Goal: Task Accomplishment & Management: Use online tool/utility

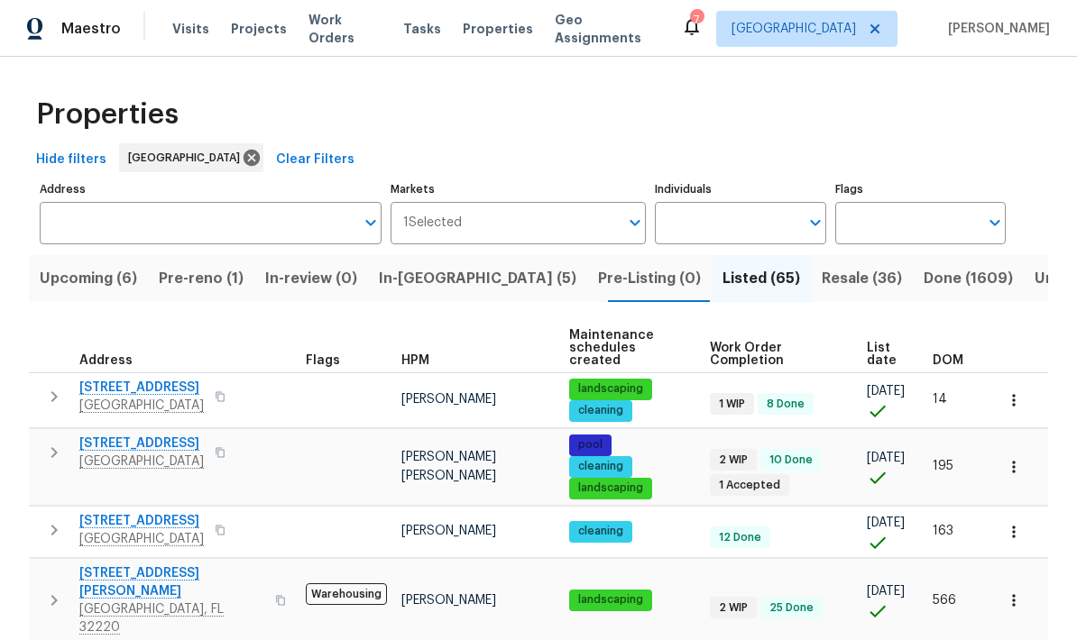
click at [434, 287] on span "In-[GEOGRAPHIC_DATA] (5)" at bounding box center [477, 278] width 197 height 25
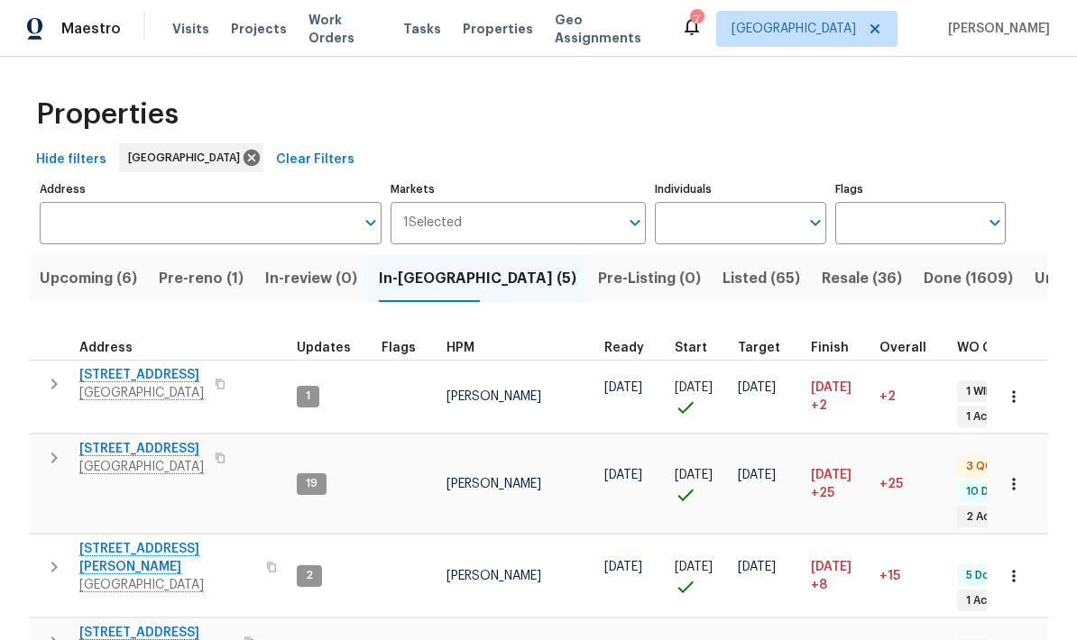
scroll to position [14, 0]
click at [55, 631] on icon "button" at bounding box center [54, 642] width 22 height 22
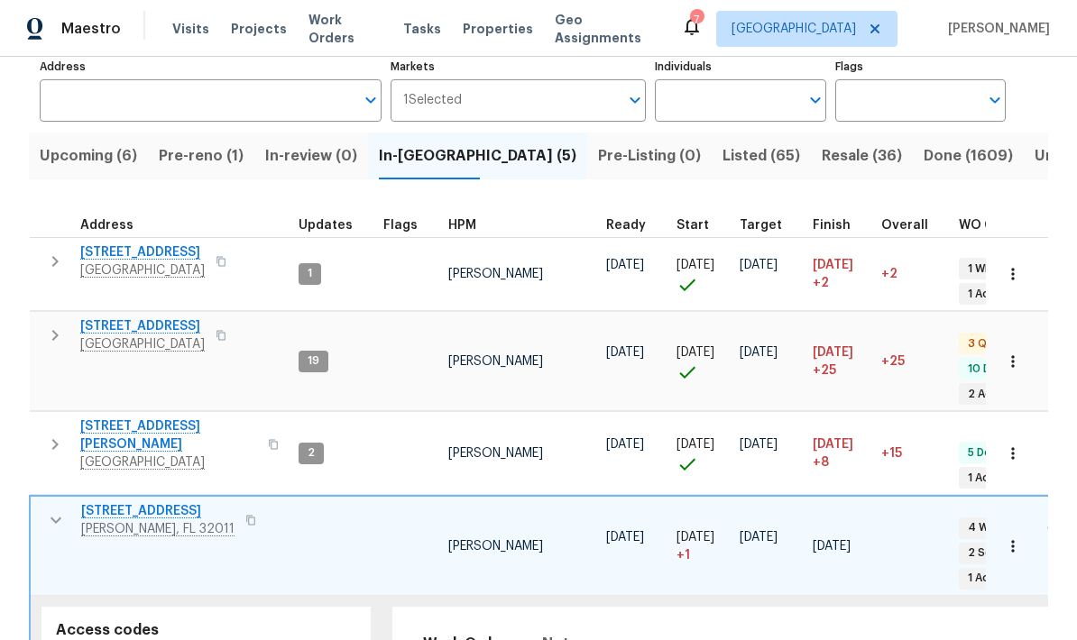
scroll to position [146, 0]
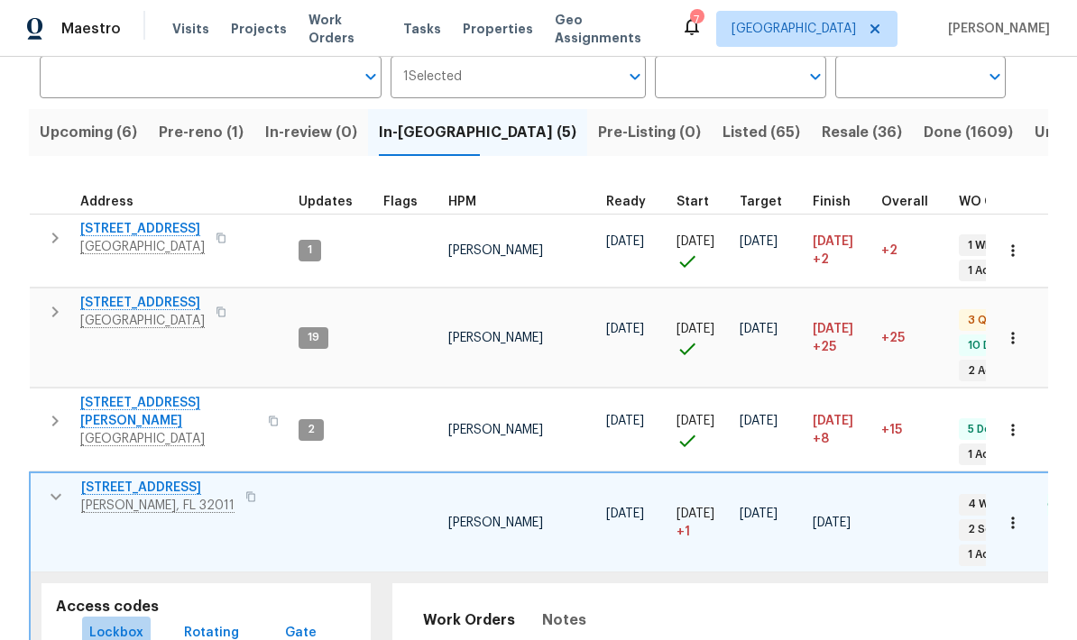
click at [128, 622] on span "Lockbox" at bounding box center [116, 633] width 54 height 23
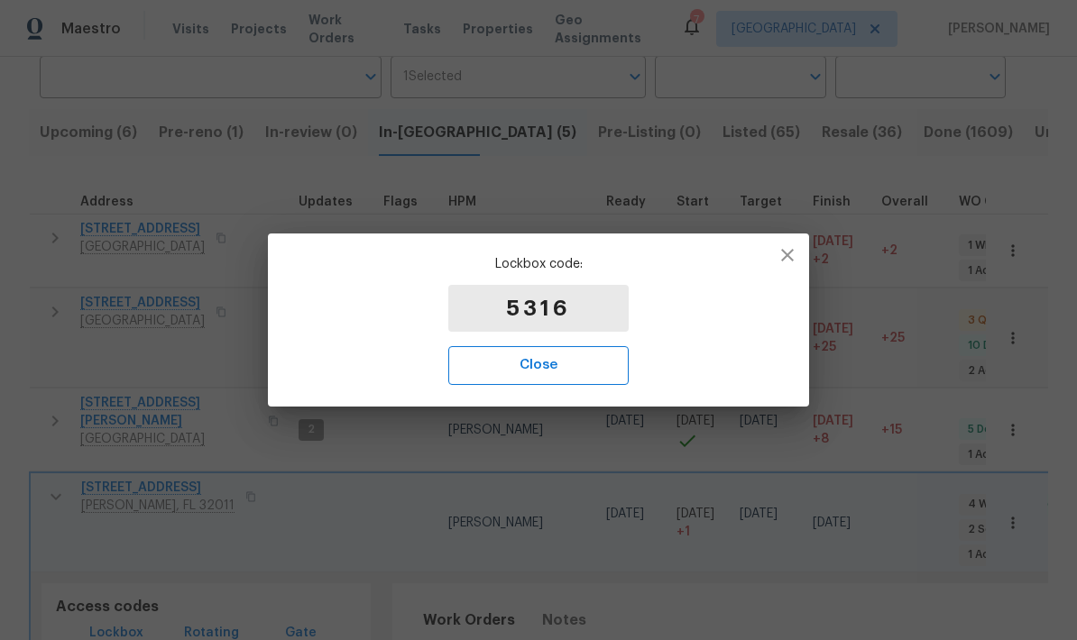
click at [581, 357] on span "Close" at bounding box center [538, 364] width 141 height 23
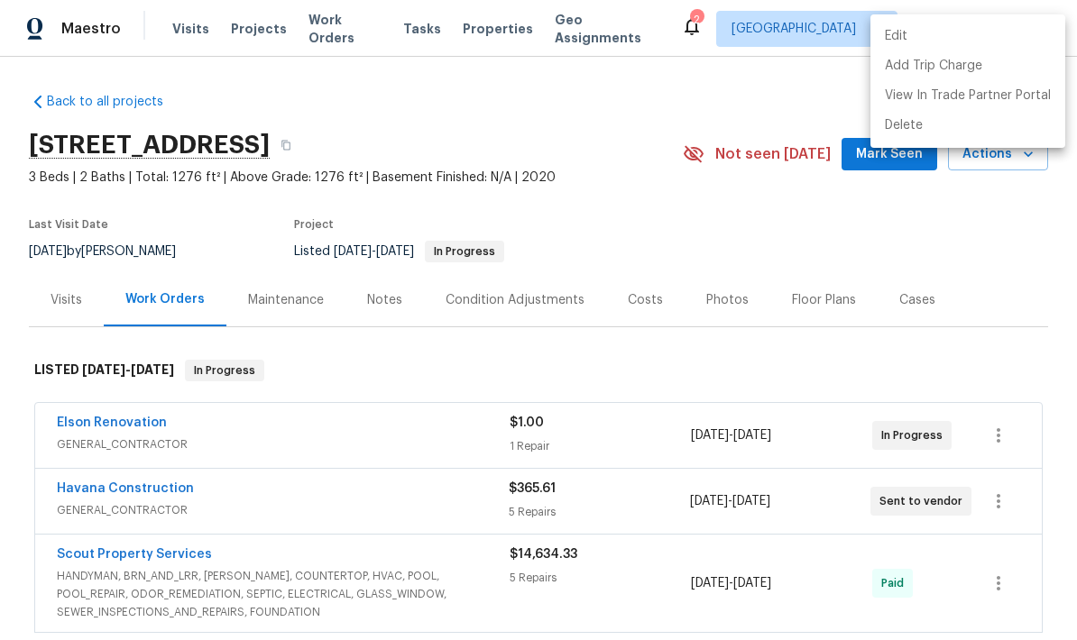
scroll to position [1189, 0]
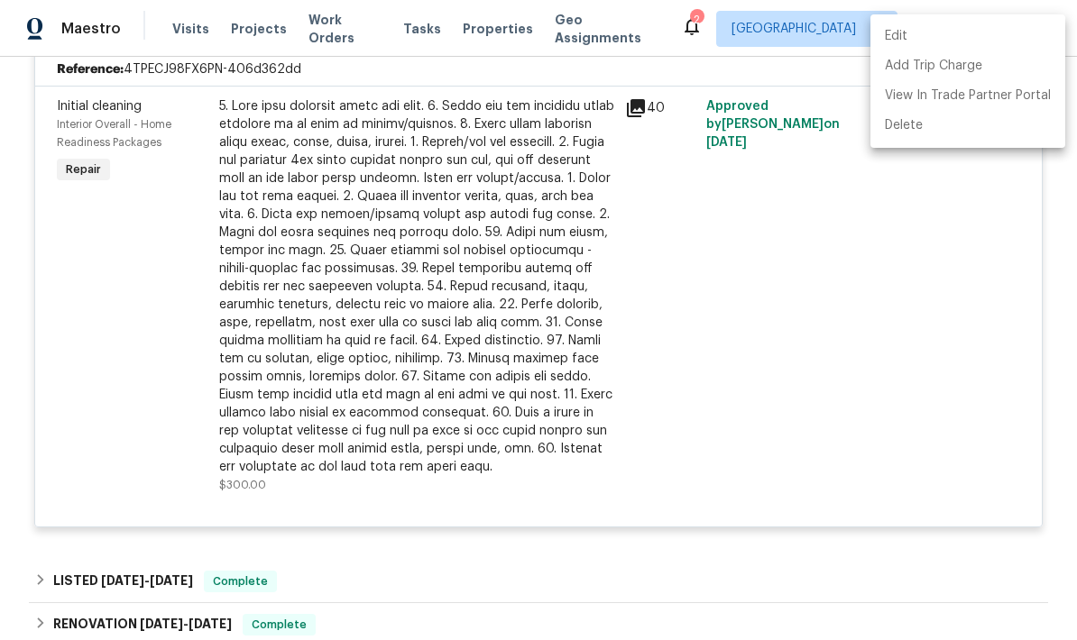
click at [782, 320] on div at bounding box center [538, 320] width 1077 height 640
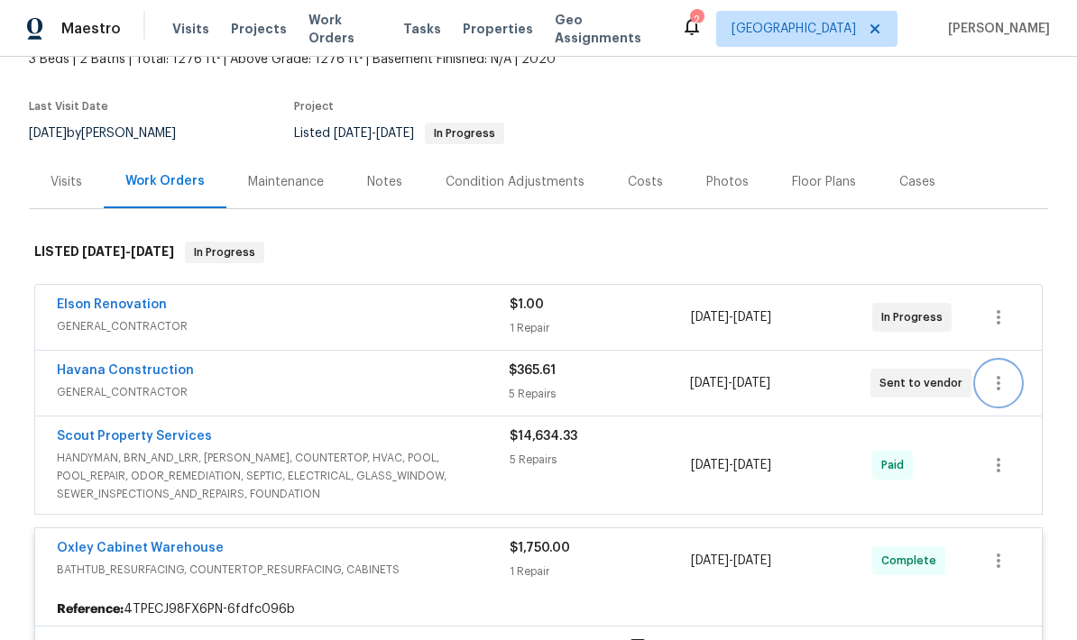
scroll to position [123, 0]
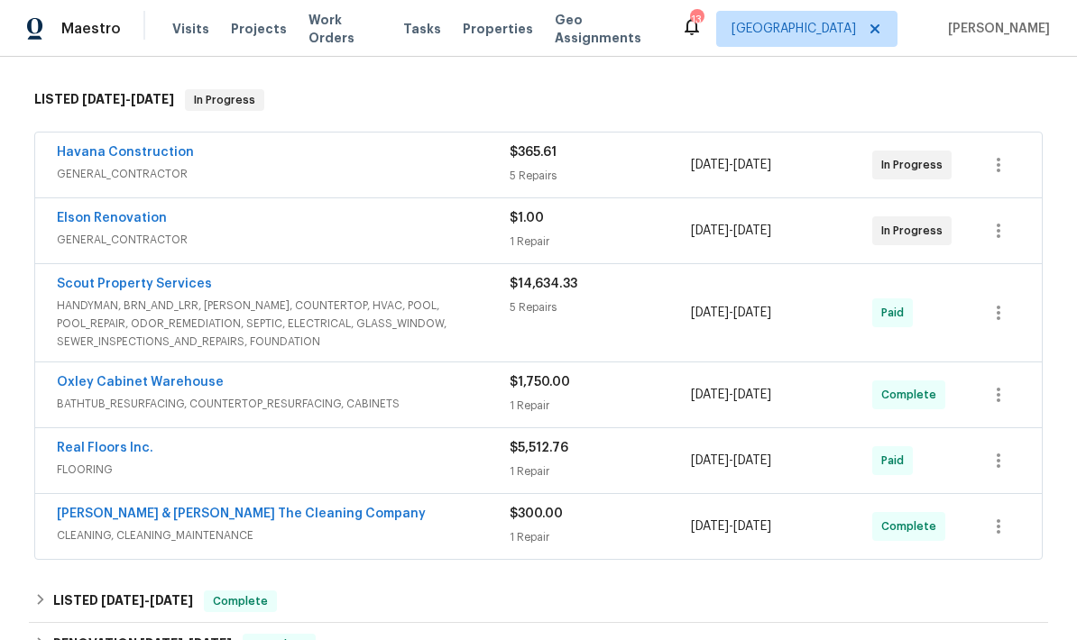
scroll to position [275, 0]
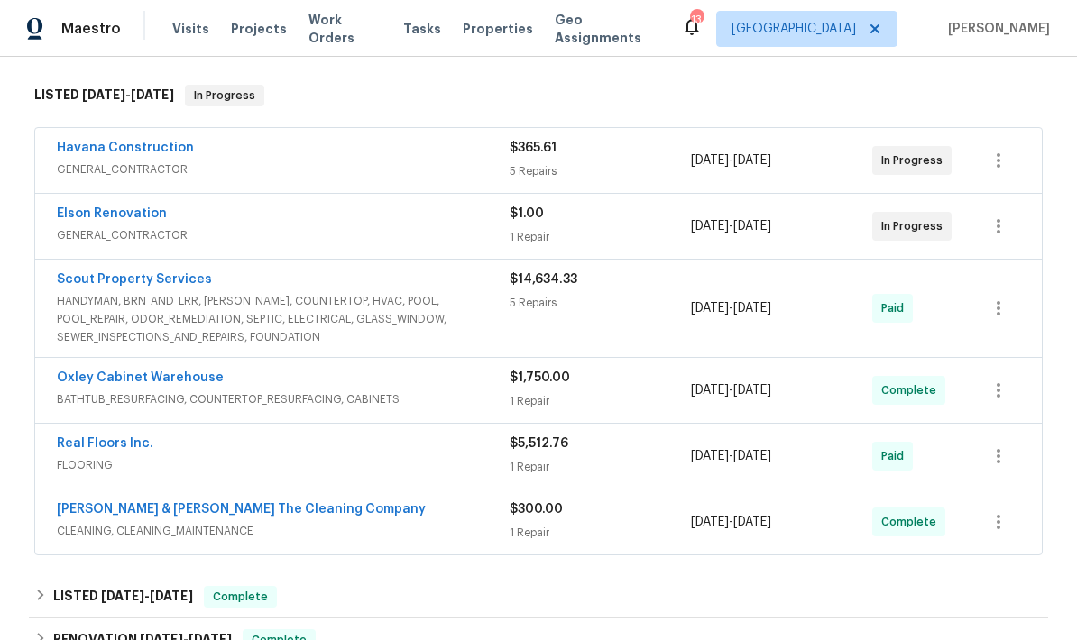
click at [376, 159] on div "Havana Construction" at bounding box center [283, 150] width 453 height 22
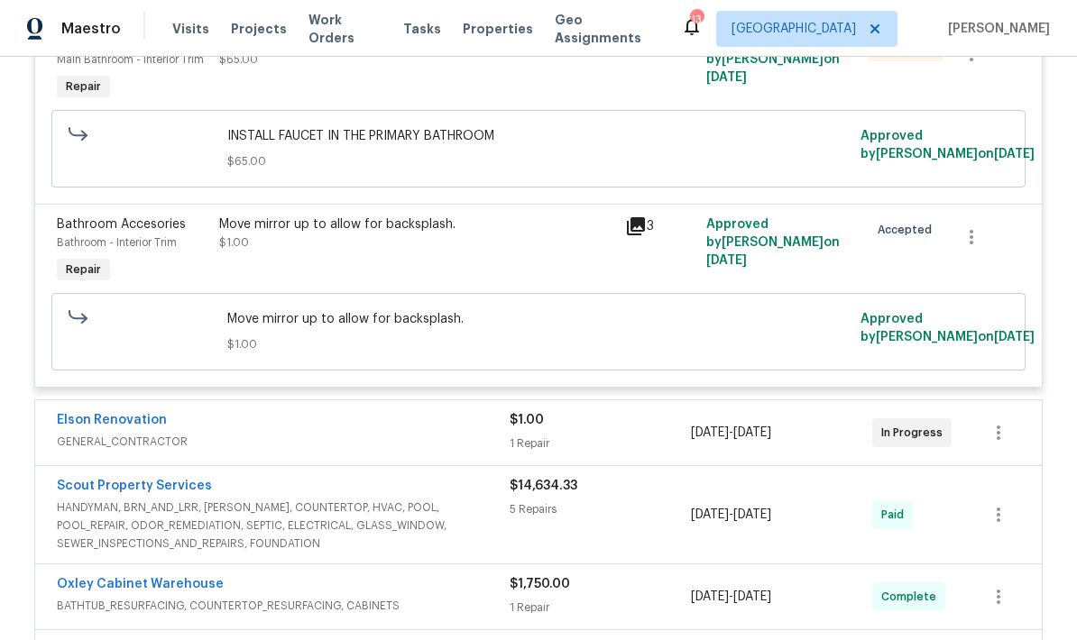
scroll to position [1135, 0]
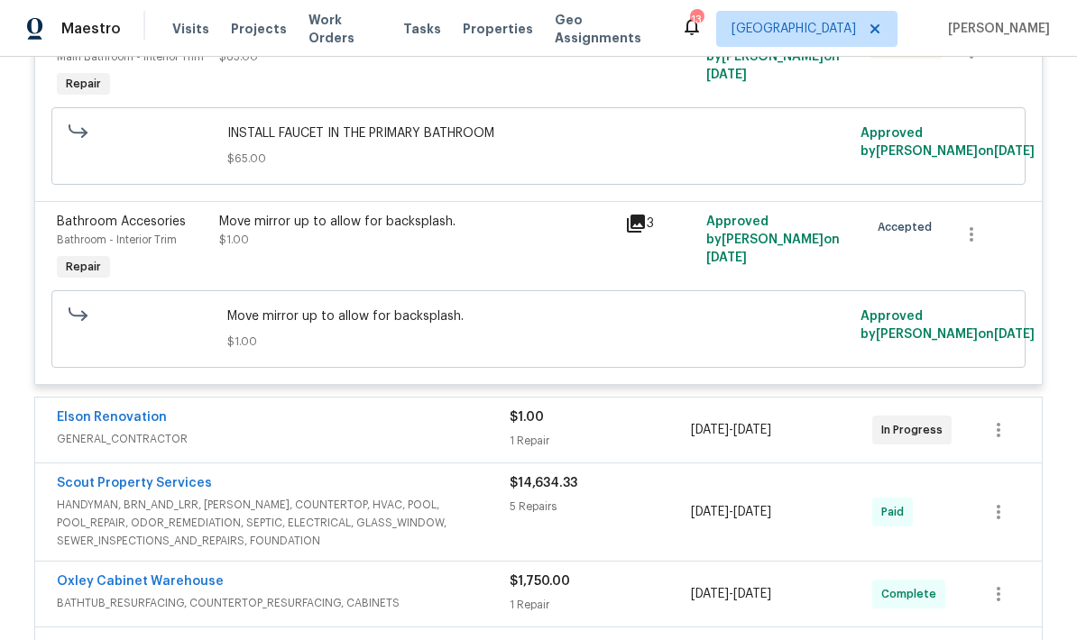
click at [476, 258] on div "Move mirror up to allow for backsplash. $1.00" at bounding box center [417, 248] width 406 height 83
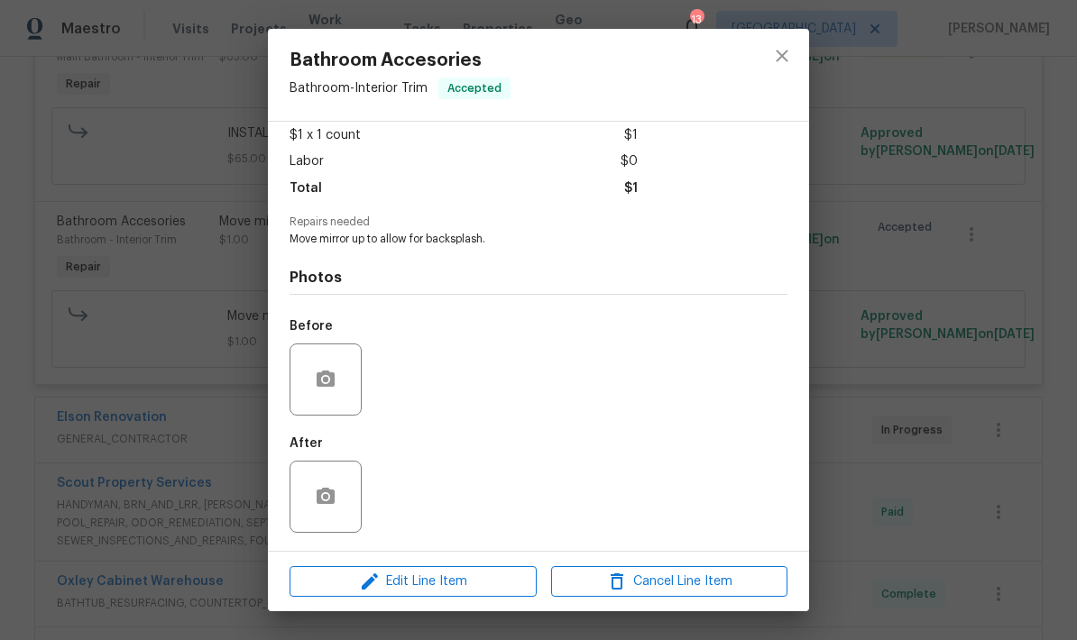
scroll to position [105, 0]
click at [436, 582] on span "Edit Line Item" at bounding box center [413, 582] width 236 height 23
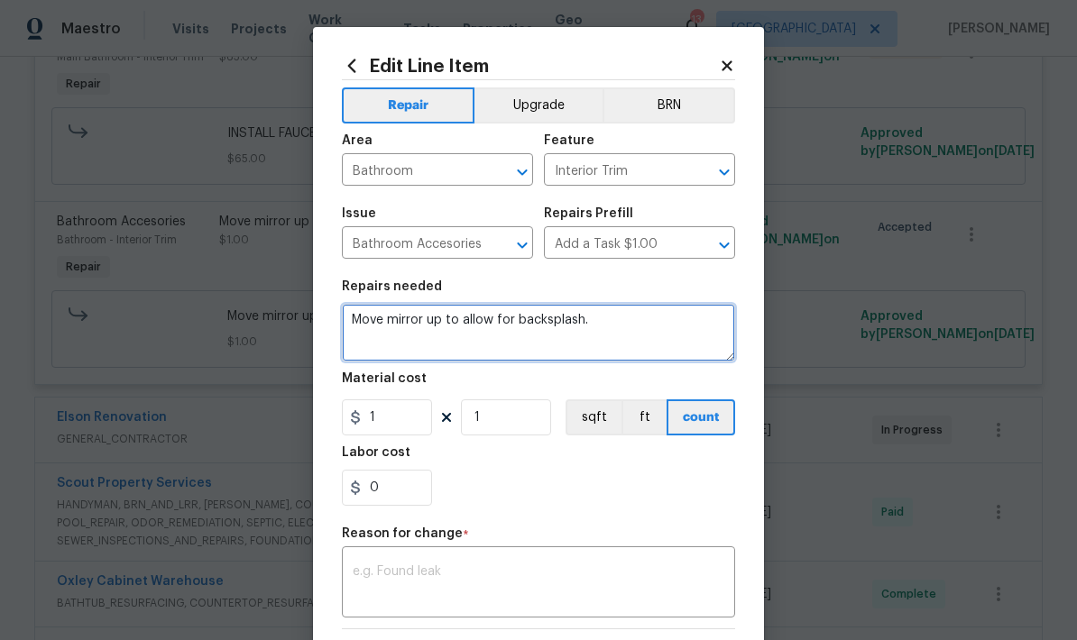
click at [604, 330] on textarea "Move mirror up to allow for backsplash." at bounding box center [538, 333] width 393 height 58
type textarea "Move mirror up to allow for backsplash."
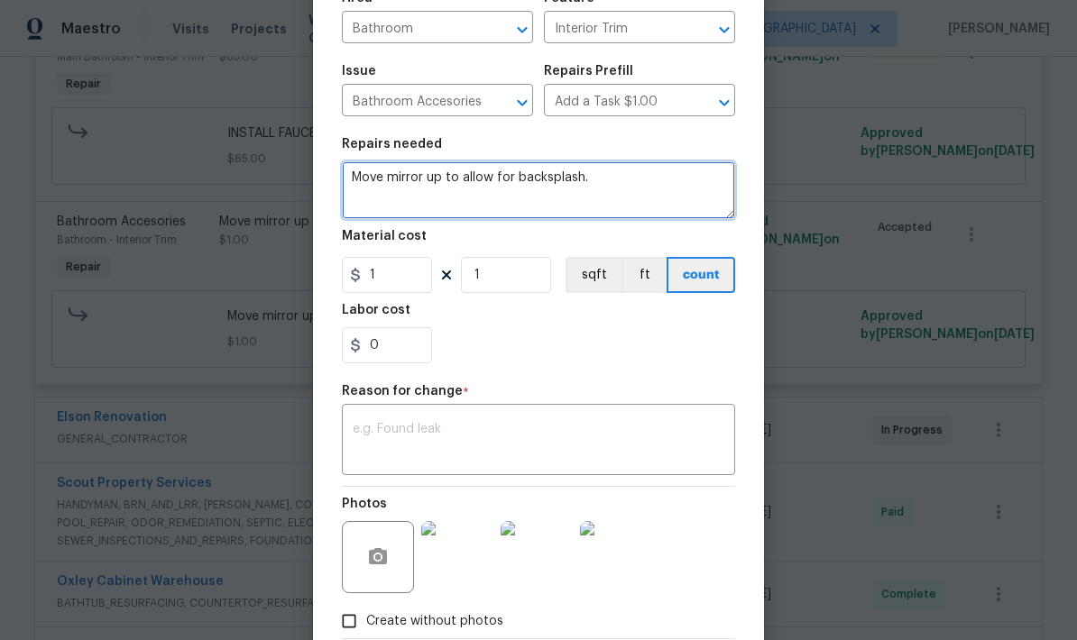
scroll to position [159, 0]
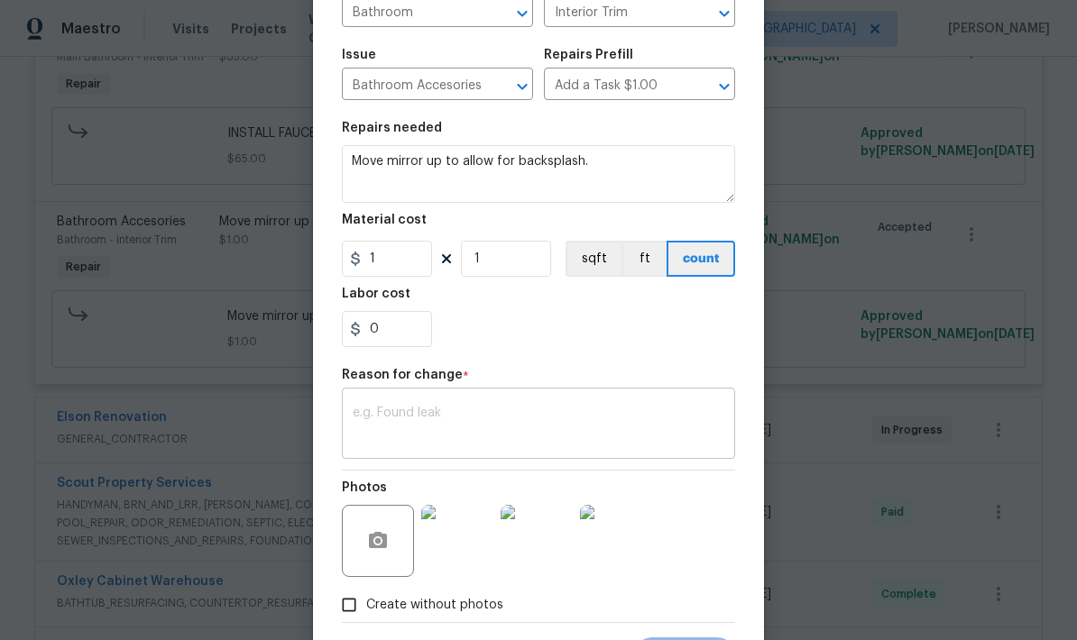
click at [527, 436] on textarea at bounding box center [539, 426] width 372 height 38
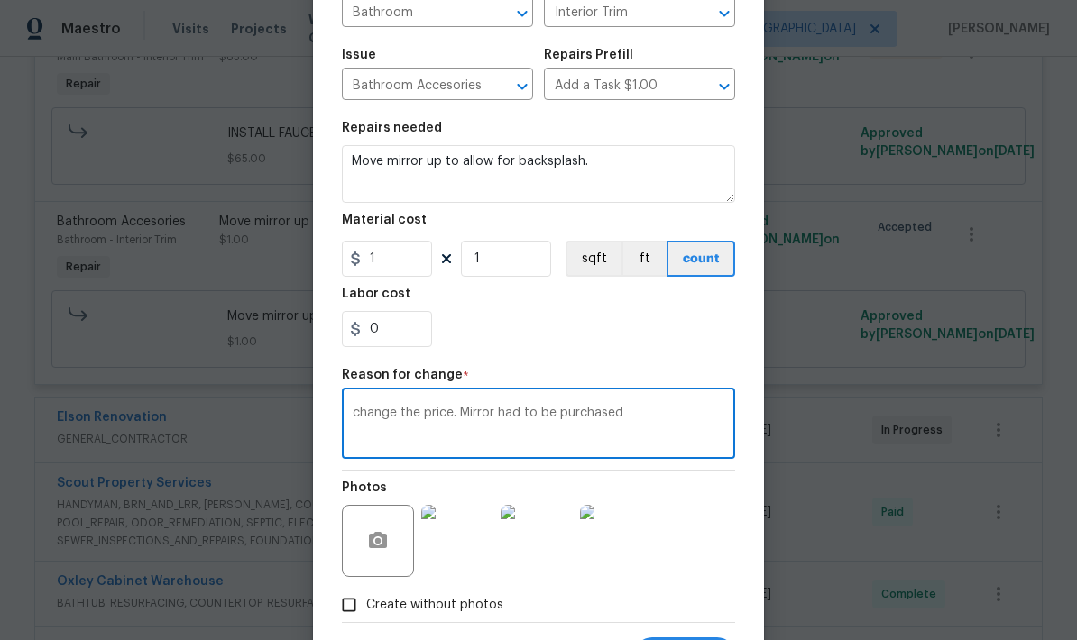
type textarea "change the price. Mirror had to be purchased"
click at [390, 277] on input "1" at bounding box center [387, 259] width 90 height 36
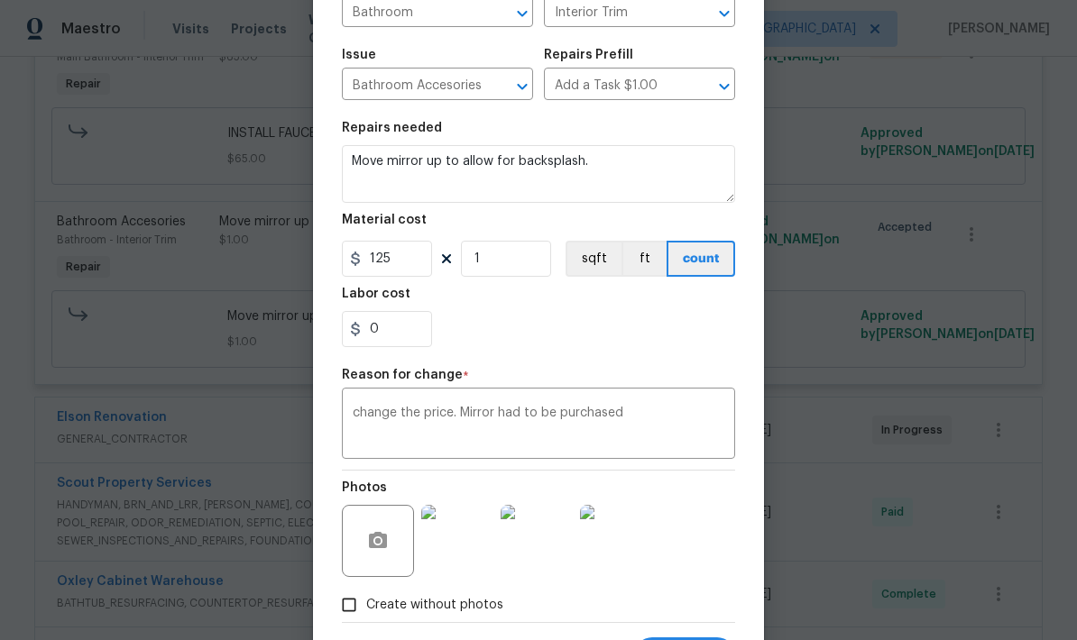
click at [587, 351] on section "Repairs needed Move mirror up to allow for backsplash. Material cost 125 1 sqft…" at bounding box center [538, 234] width 393 height 247
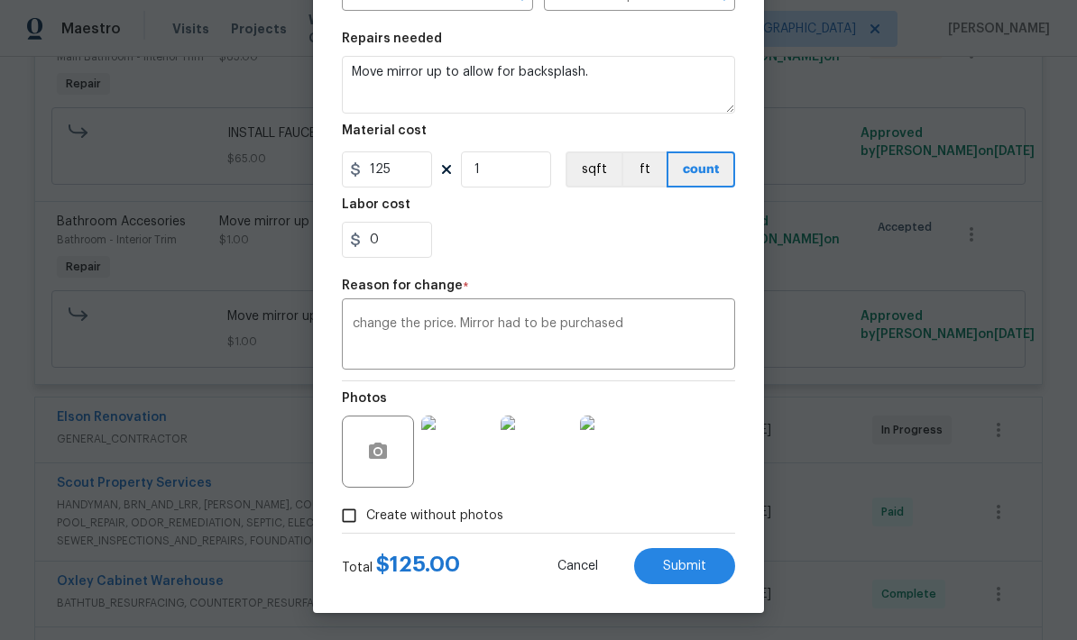
scroll to position [252, 0]
click at [693, 573] on span "Submit" at bounding box center [684, 567] width 43 height 14
type input "1"
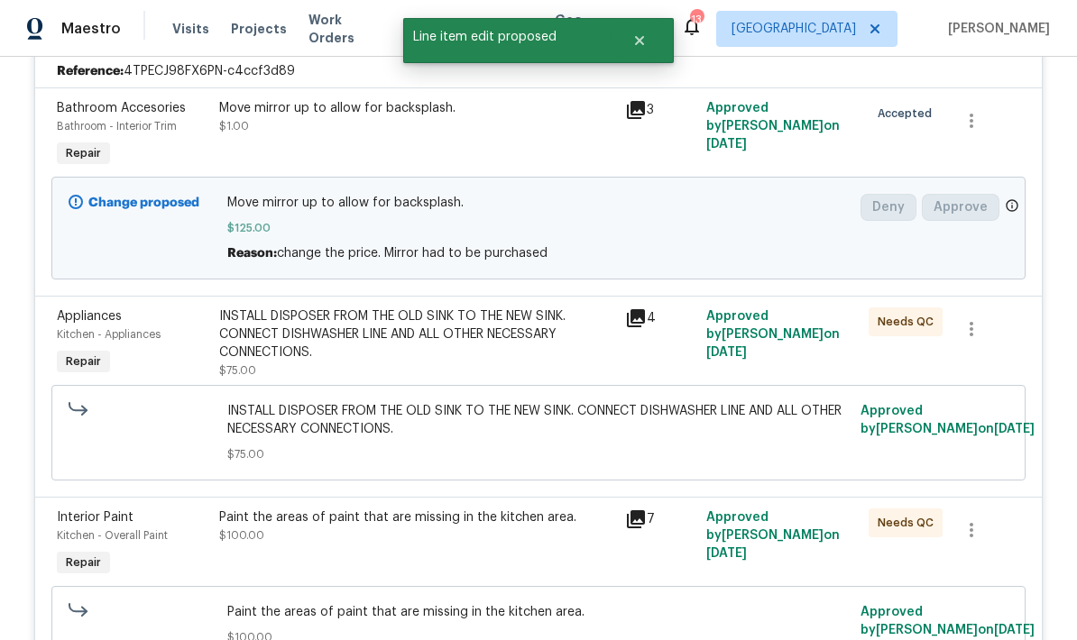
scroll to position [425, 0]
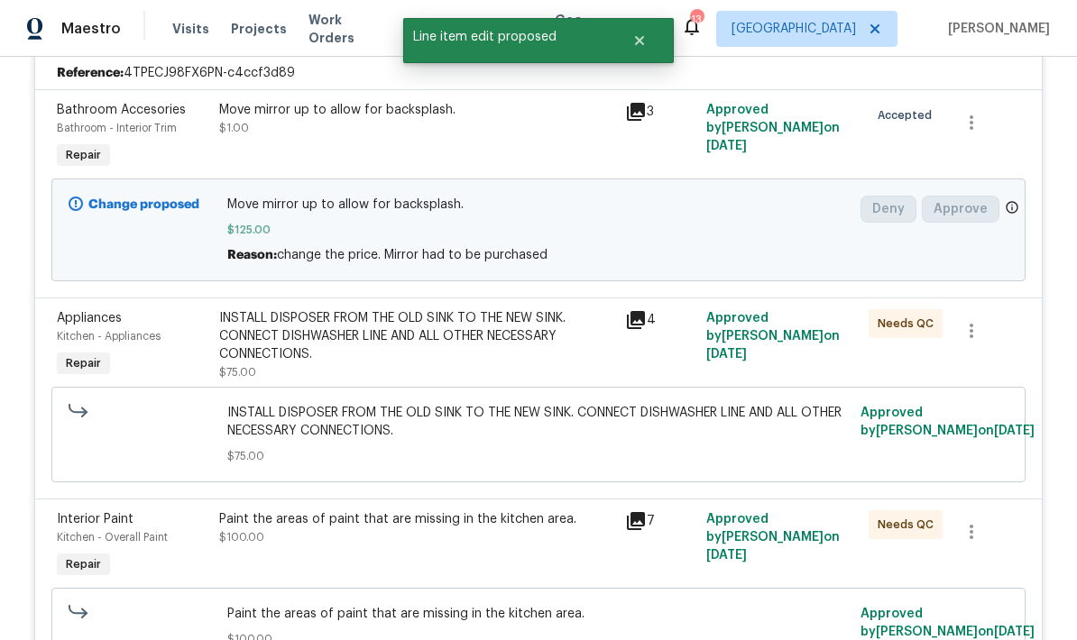
click at [510, 353] on div "INSTALL DISPOSER FROM THE OLD SINK TO THE NEW SINK. CONNECT DISHWASHER LINE AND…" at bounding box center [416, 336] width 395 height 54
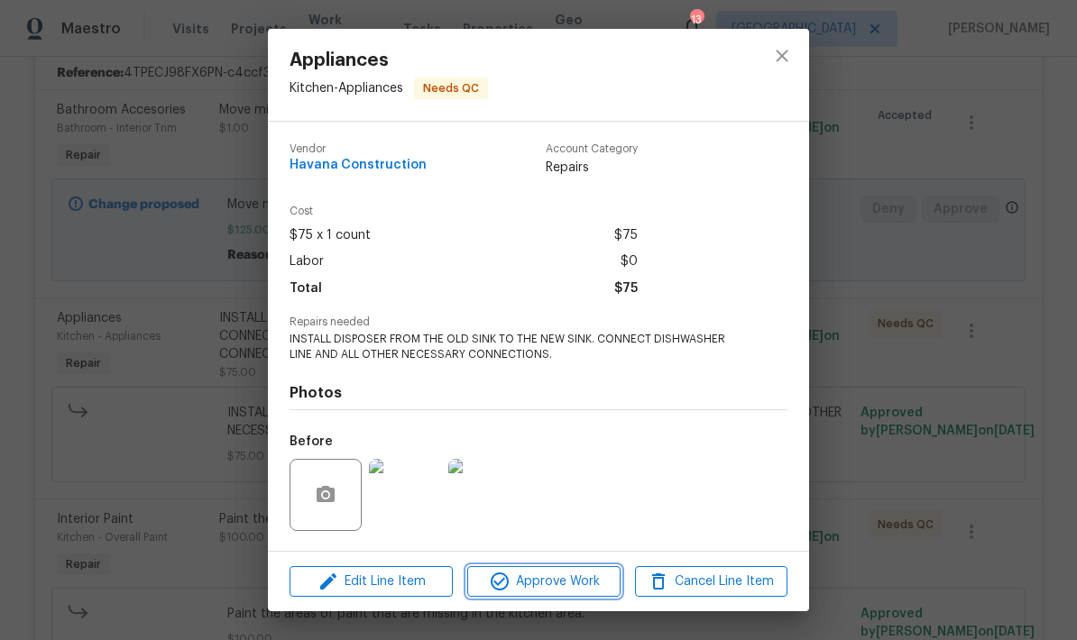
click at [547, 589] on span "Approve Work" at bounding box center [543, 582] width 142 height 23
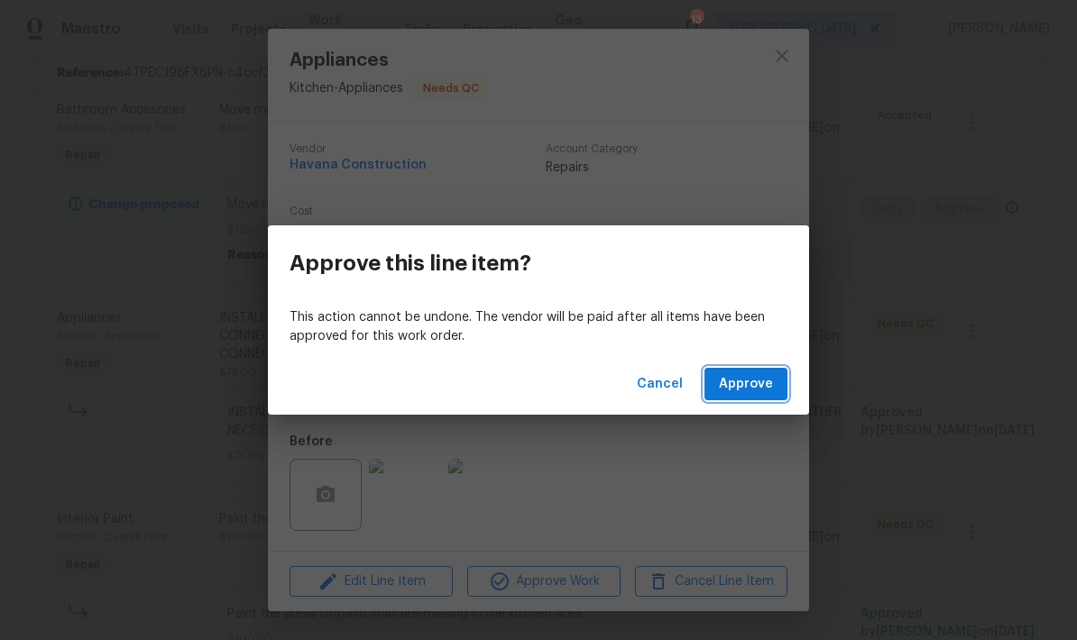
click at [755, 391] on span "Approve" at bounding box center [746, 384] width 54 height 23
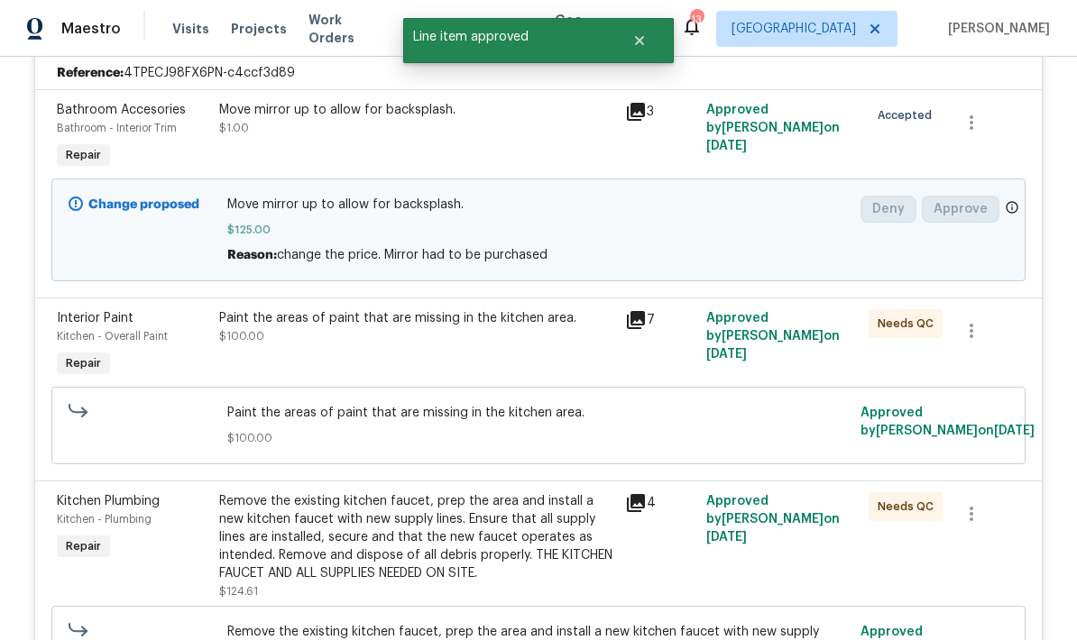
click at [532, 350] on div "Paint the areas of paint that are missing in the kitchen area. $100.00" at bounding box center [417, 345] width 406 height 83
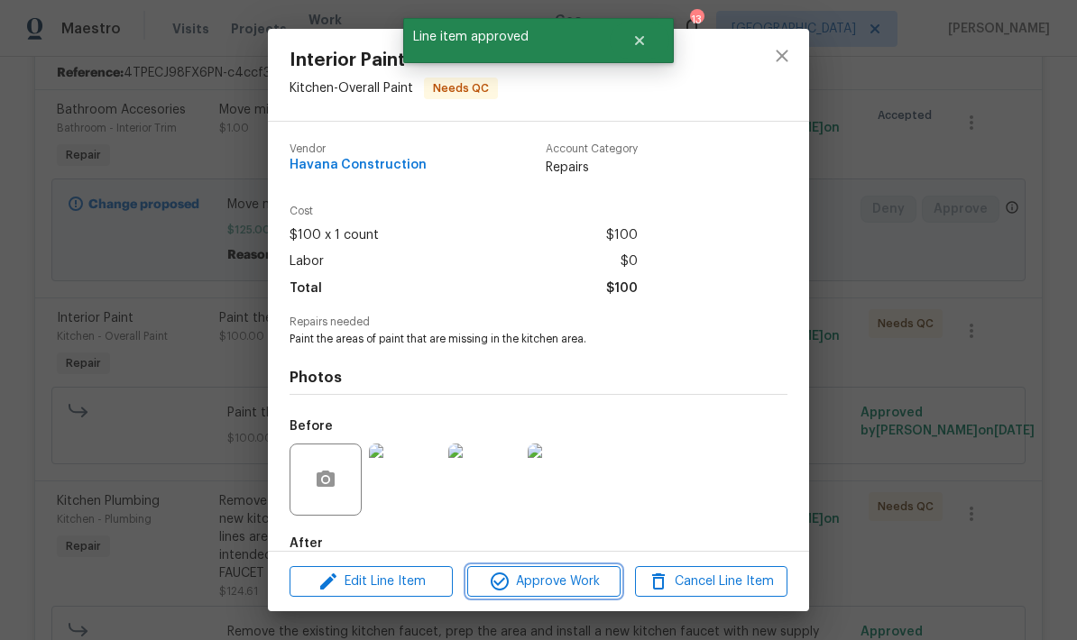
click at [537, 591] on span "Approve Work" at bounding box center [543, 582] width 142 height 23
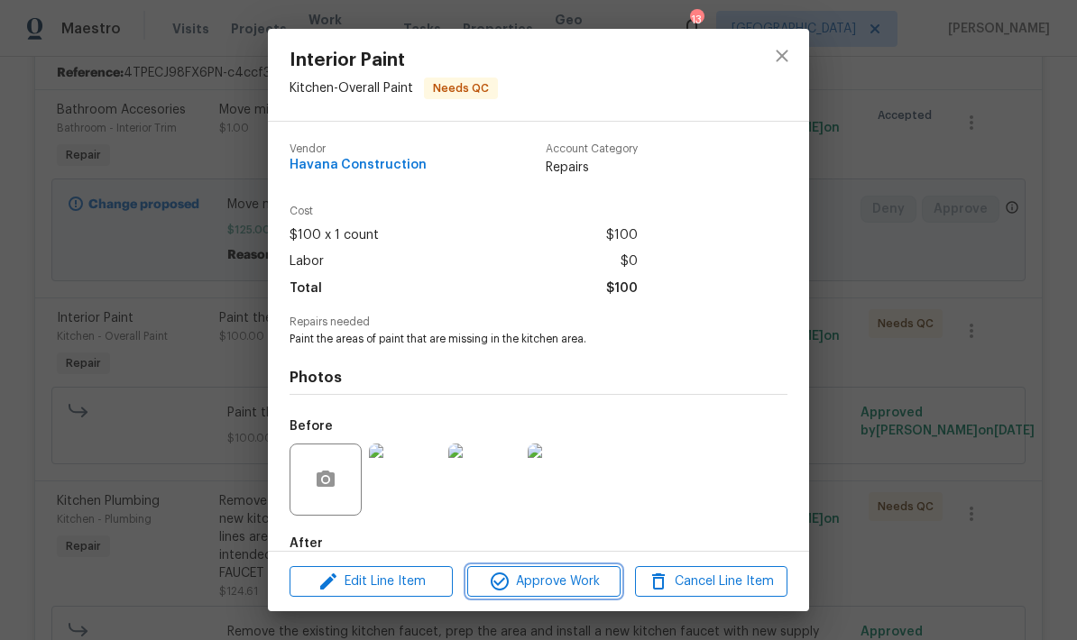
click at [569, 582] on span "Approve Work" at bounding box center [543, 582] width 142 height 23
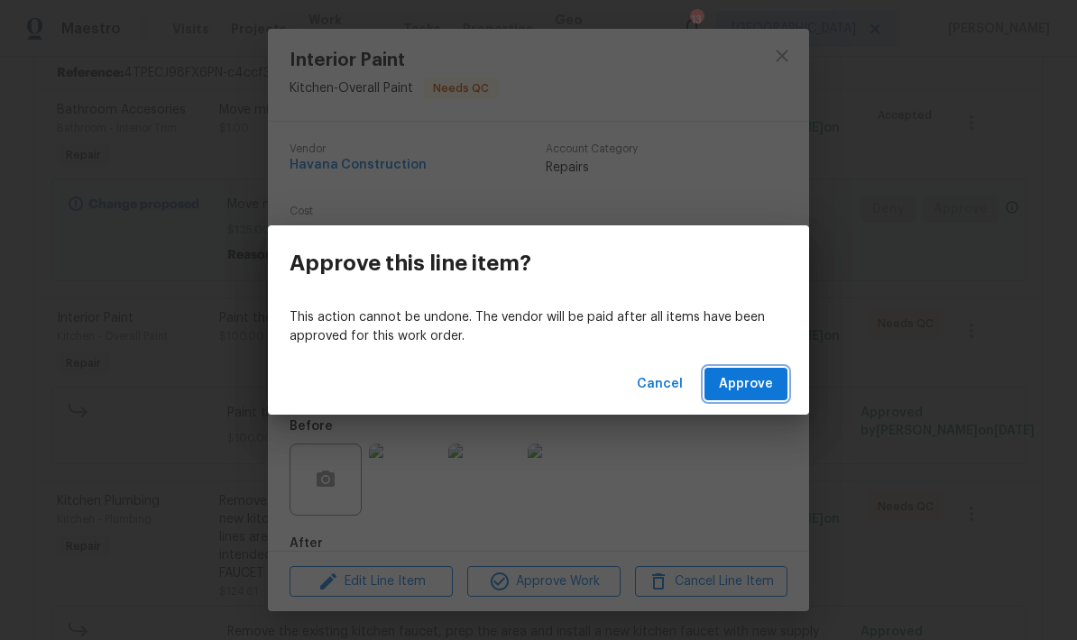
click at [747, 396] on button "Approve" at bounding box center [745, 384] width 83 height 33
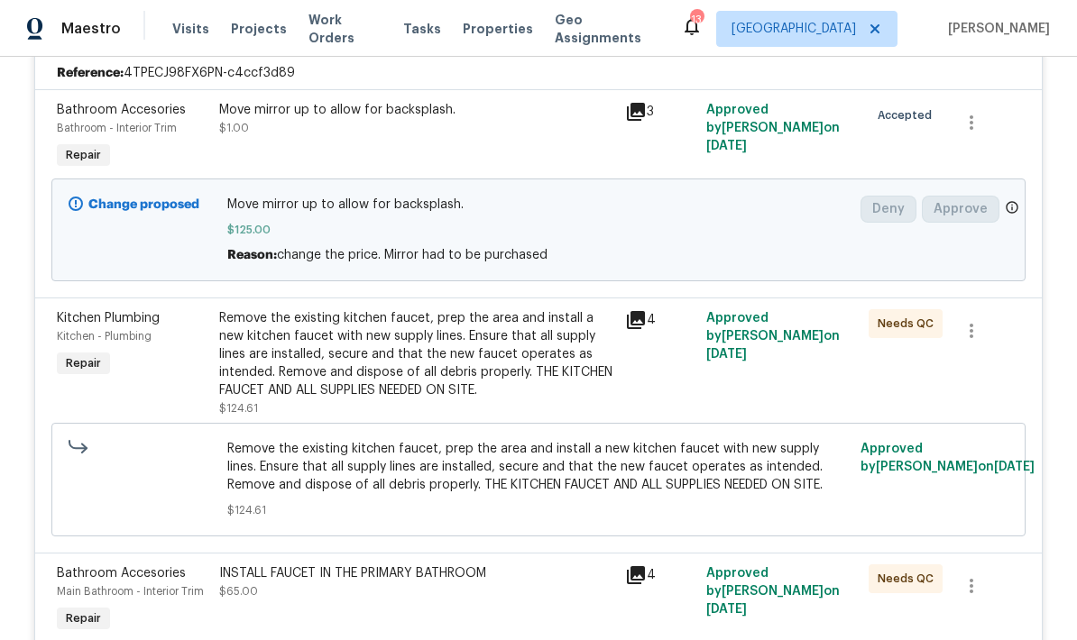
click at [536, 370] on div "Remove the existing kitchen faucet, prep the area and install a new kitchen fau…" at bounding box center [416, 354] width 395 height 90
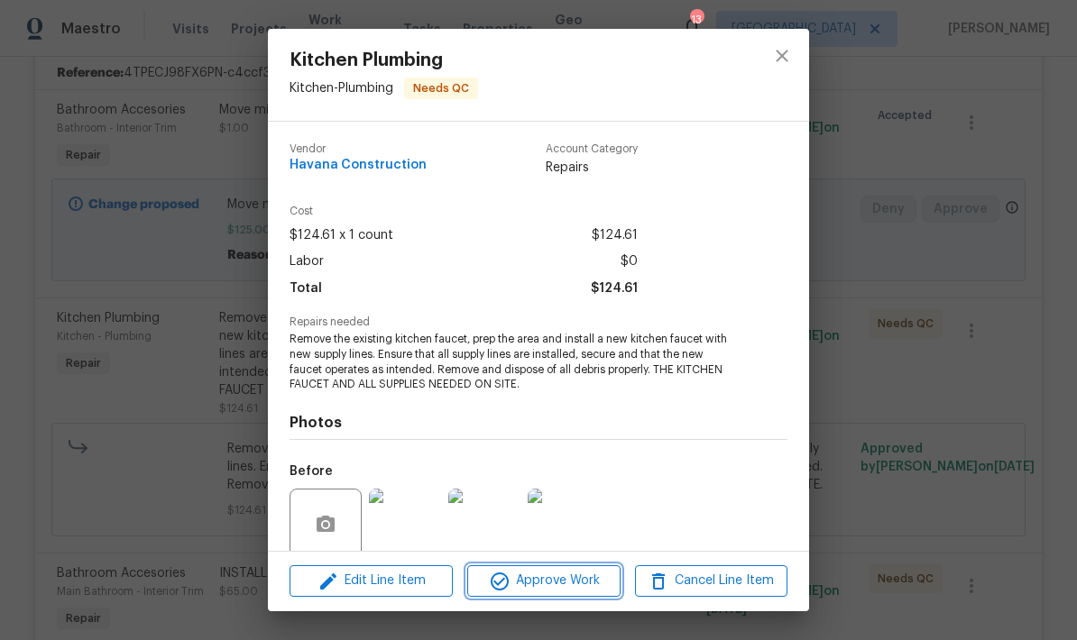
click at [560, 587] on span "Approve Work" at bounding box center [543, 581] width 142 height 23
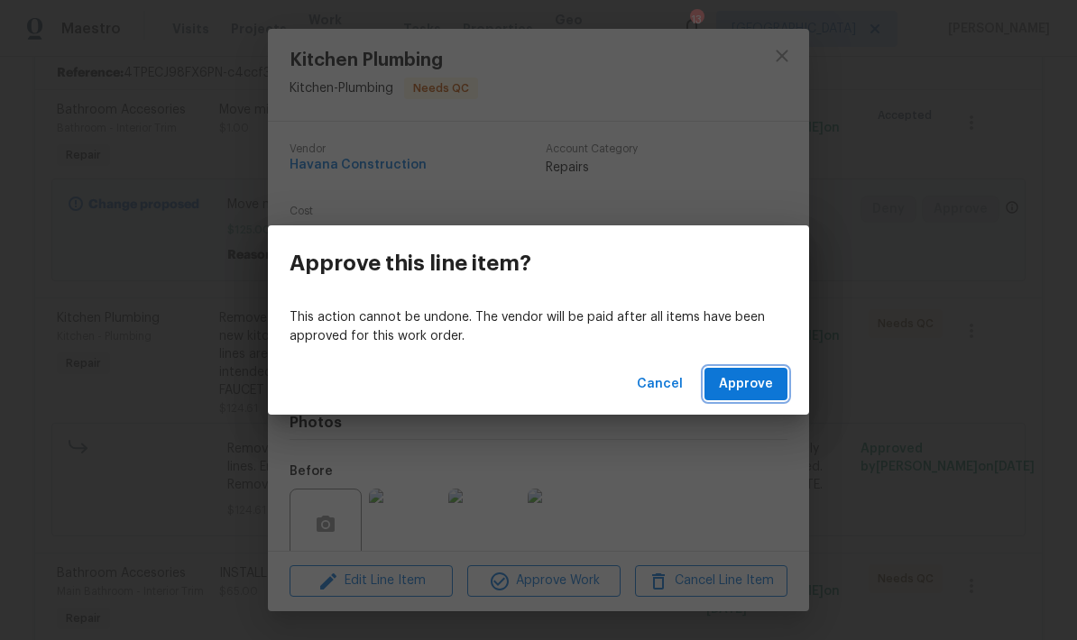
click at [748, 397] on button "Approve" at bounding box center [745, 384] width 83 height 33
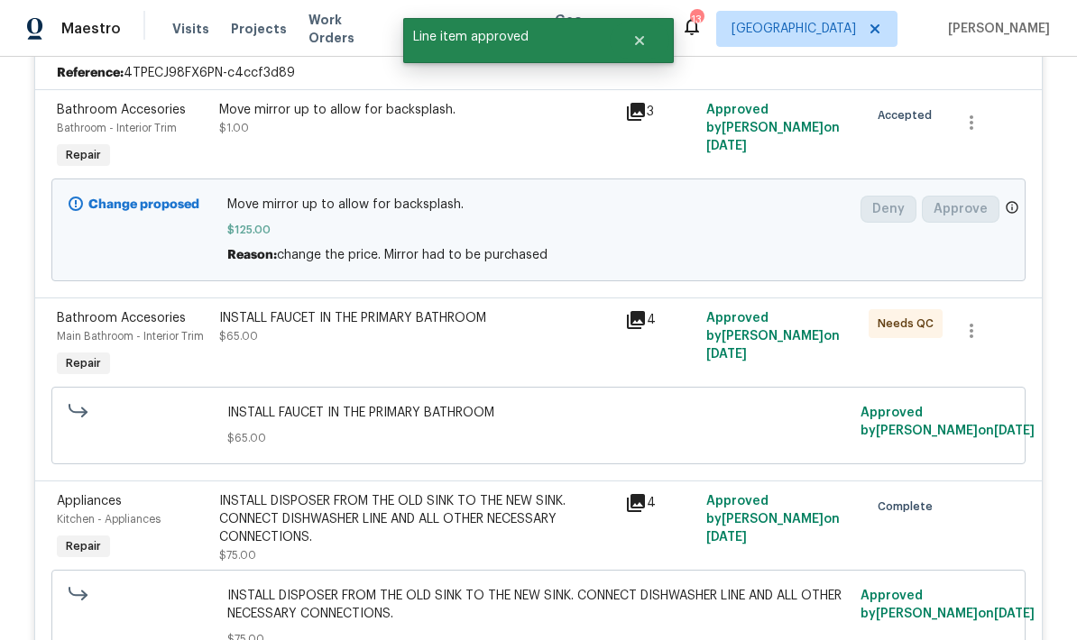
click at [532, 364] on div "INSTALL FAUCET IN THE PRIMARY BATHROOM $65.00" at bounding box center [417, 345] width 406 height 83
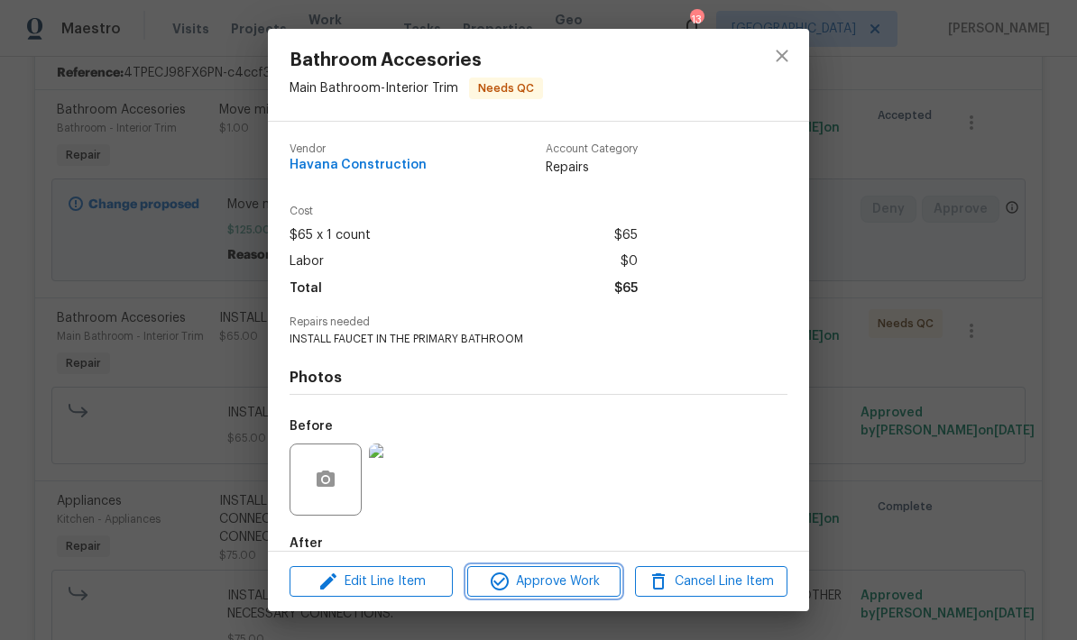
click at [564, 586] on span "Approve Work" at bounding box center [543, 582] width 142 height 23
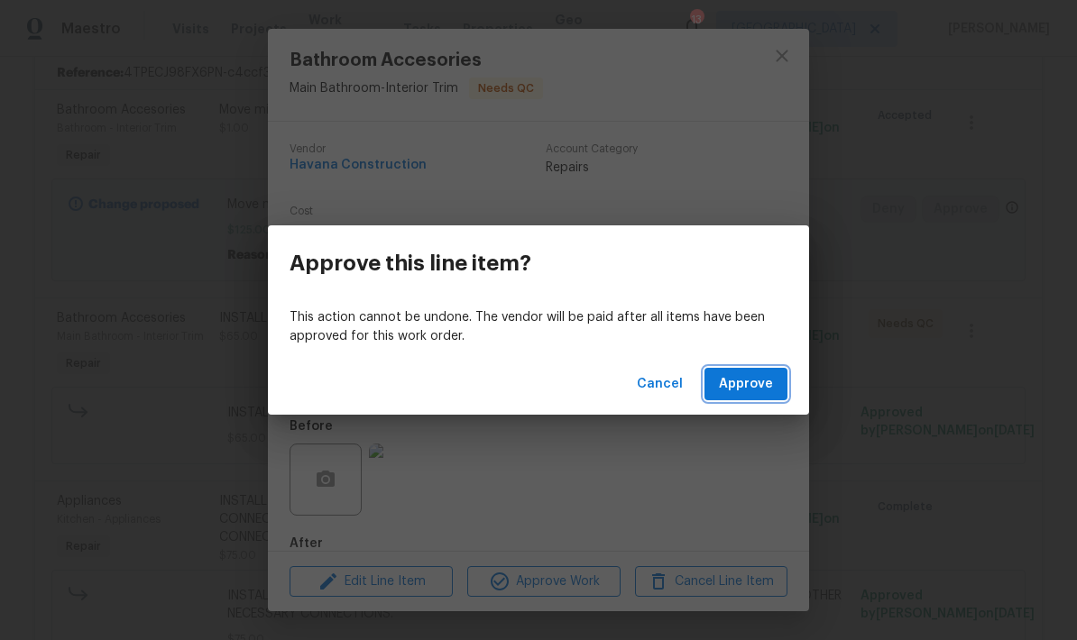
click at [751, 392] on span "Approve" at bounding box center [746, 384] width 54 height 23
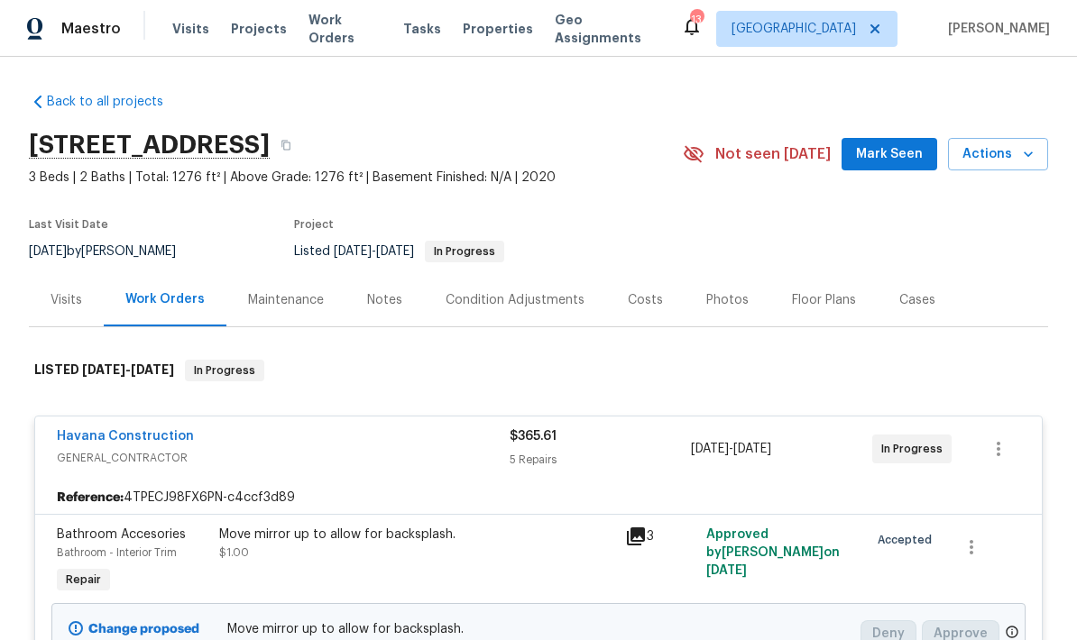
scroll to position [0, 0]
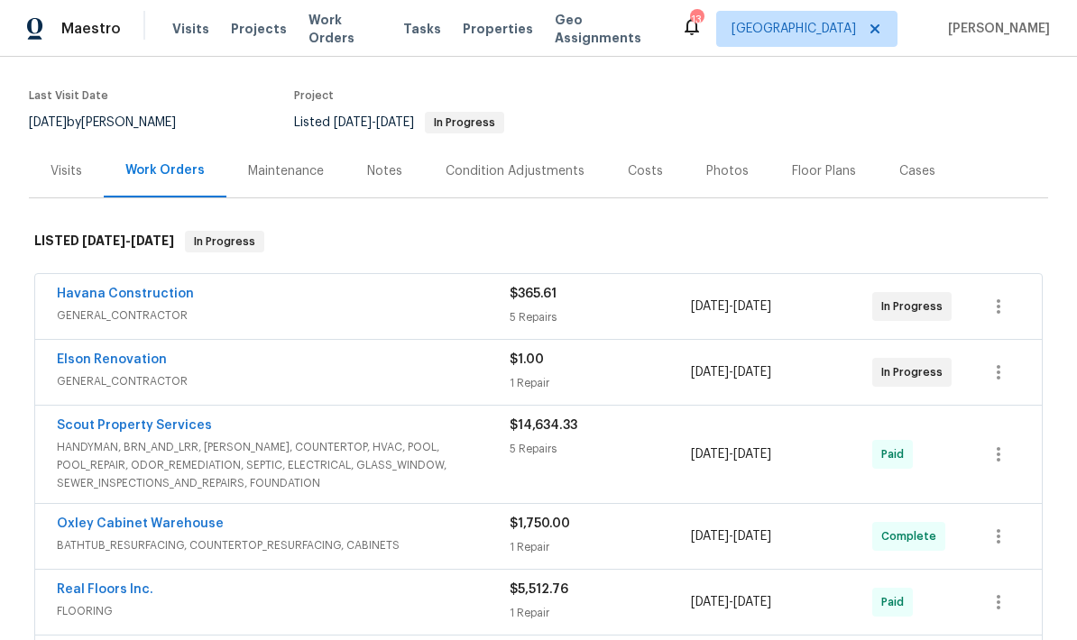
scroll to position [130, 0]
click at [421, 370] on div "Elson Renovation" at bounding box center [283, 361] width 453 height 22
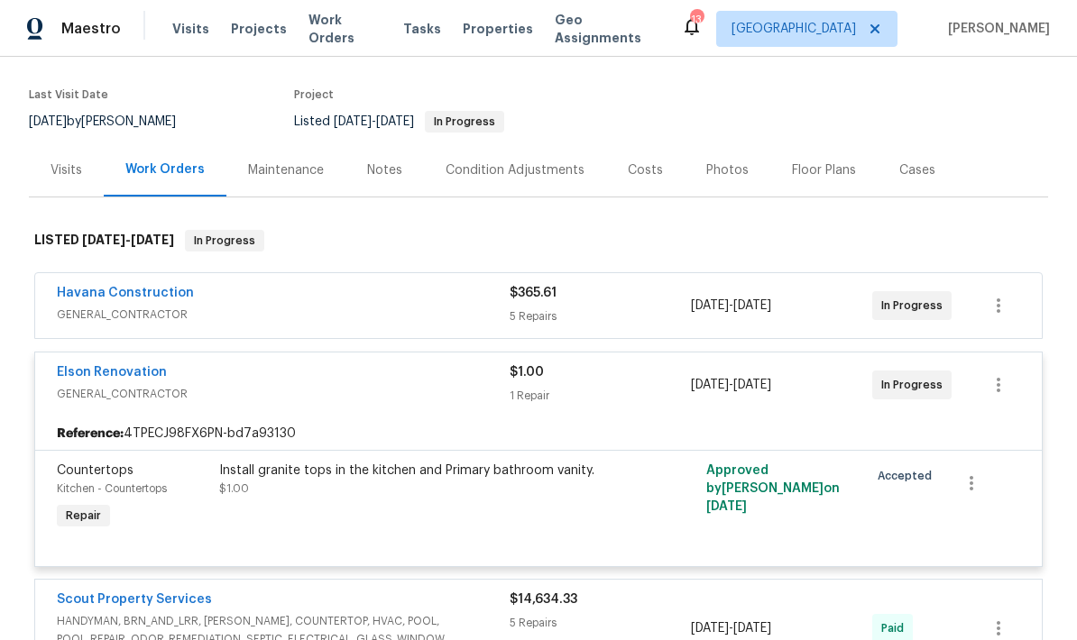
click at [481, 515] on div "Install granite tops in the kitchen and Primary bathroom vanity. $1.00" at bounding box center [417, 497] width 406 height 83
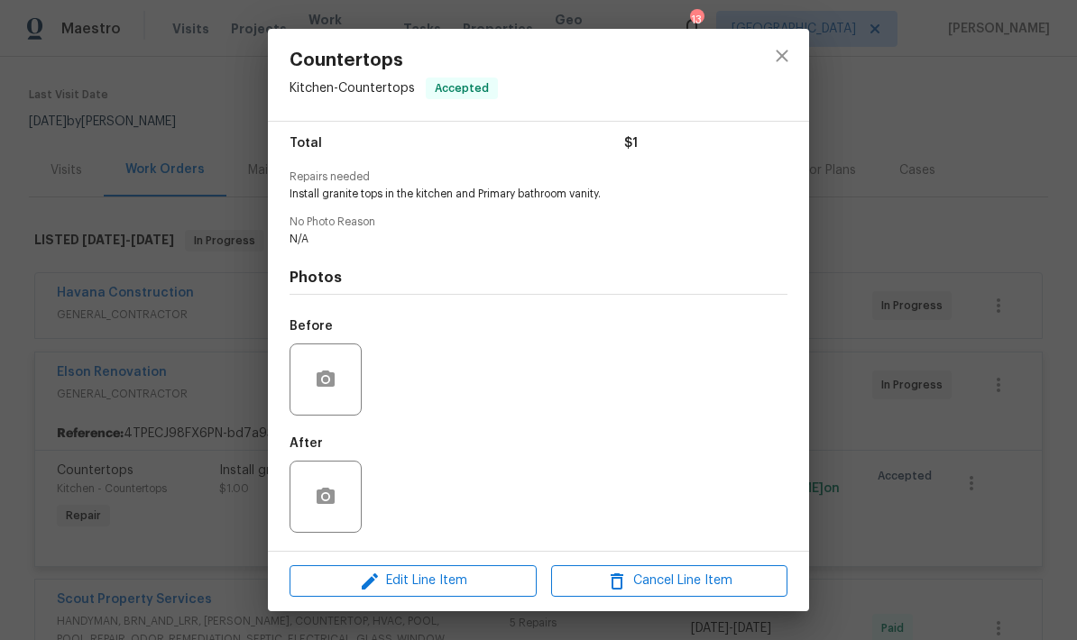
scroll to position [150, 0]
click at [793, 57] on button "close" at bounding box center [781, 55] width 43 height 43
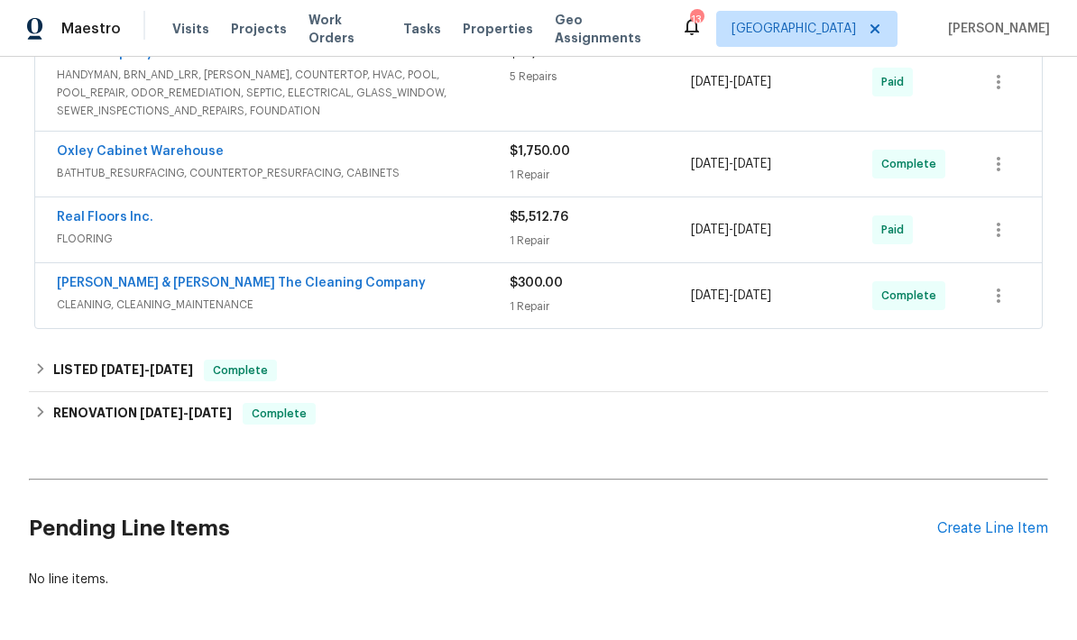
scroll to position [675, 0]
click at [1000, 537] on div "Create Line Item" at bounding box center [992, 529] width 111 height 17
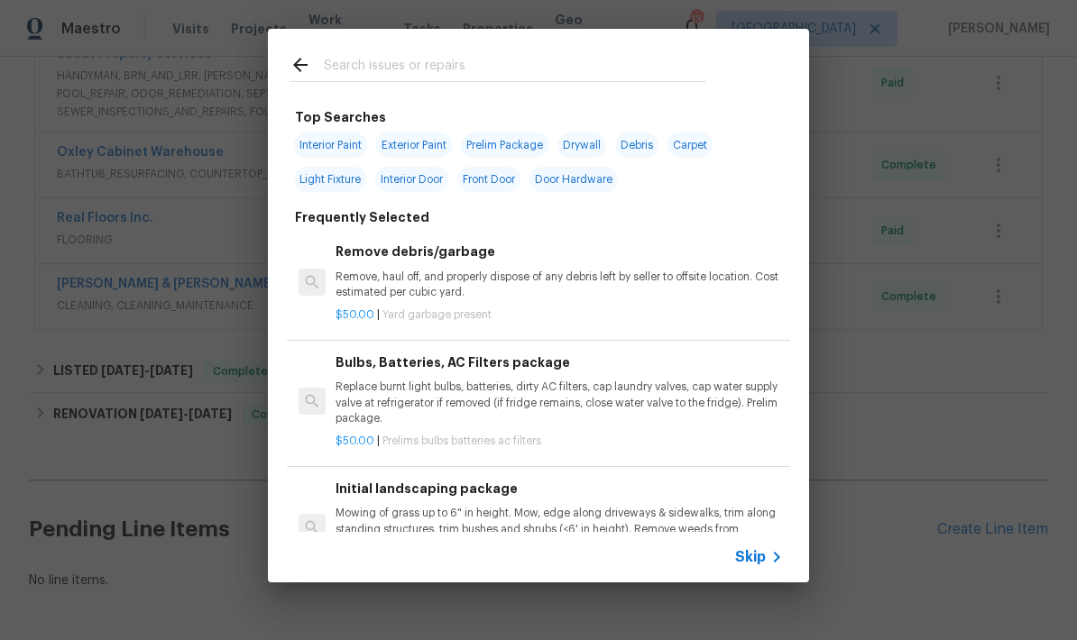
click at [409, 60] on input "text" at bounding box center [515, 67] width 382 height 27
type input "Clean"
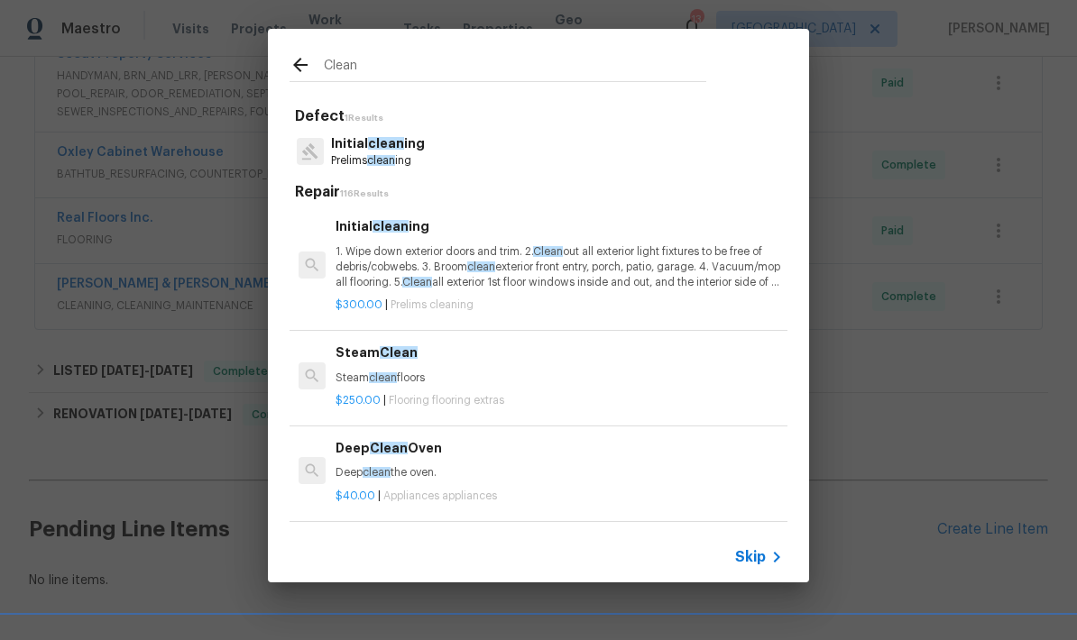
click at [427, 274] on p "1. Wipe down exterior doors and trim. 2. Clean out all exterior light fixtures …" at bounding box center [558, 267] width 447 height 46
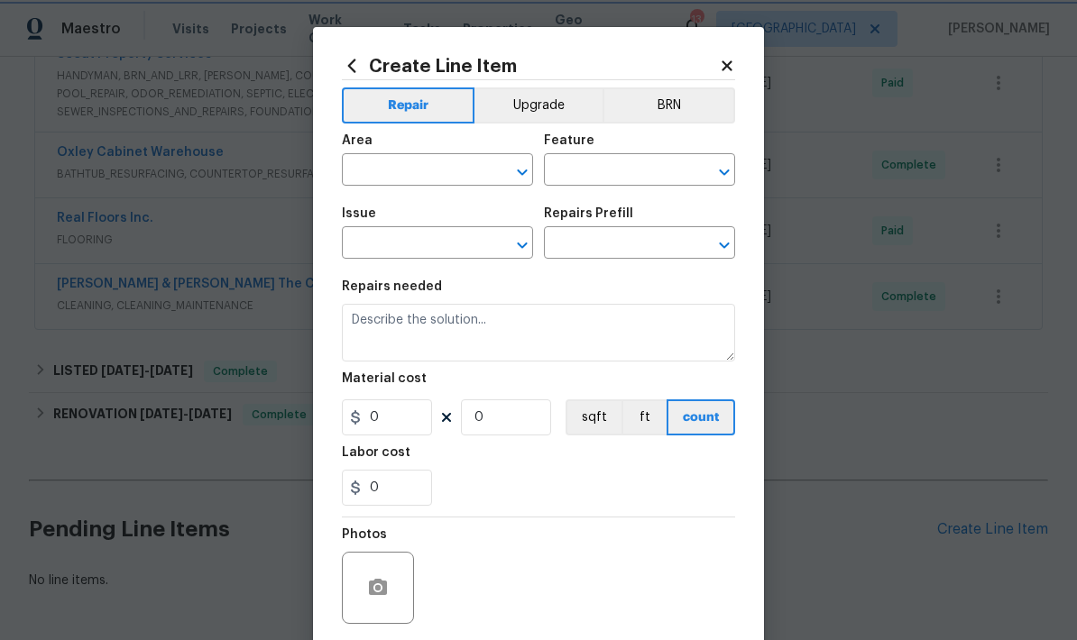
type input "Home Readiness Packages"
type input "Initial cleaning"
type input "Initial cleaning $300.00"
type textarea "1. Wipe down exterior doors and trim. 2. Clean out all exterior light fixtures …"
type input "300"
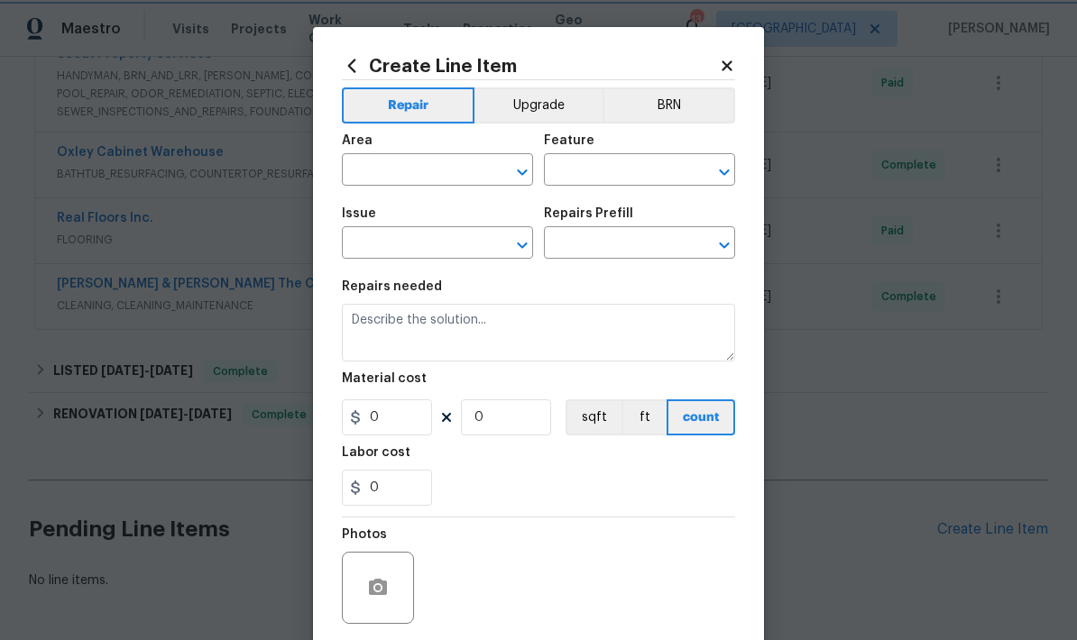
type input "1"
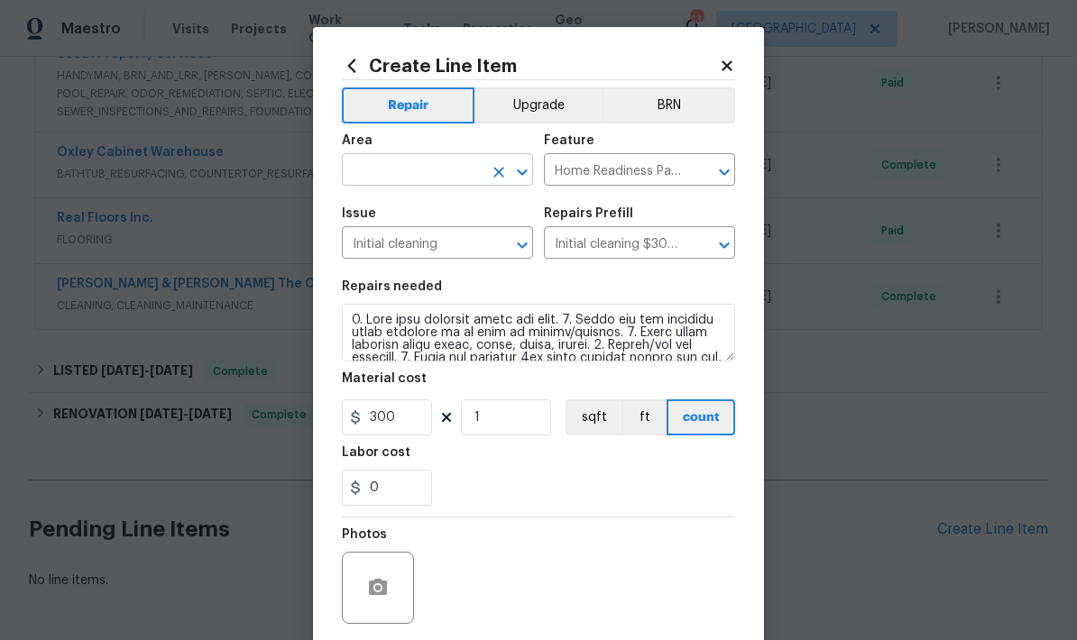
click at [439, 181] on input "text" at bounding box center [412, 172] width 141 height 28
click at [405, 251] on li "Interior Overall" at bounding box center [437, 243] width 191 height 30
type input "Interior Overall"
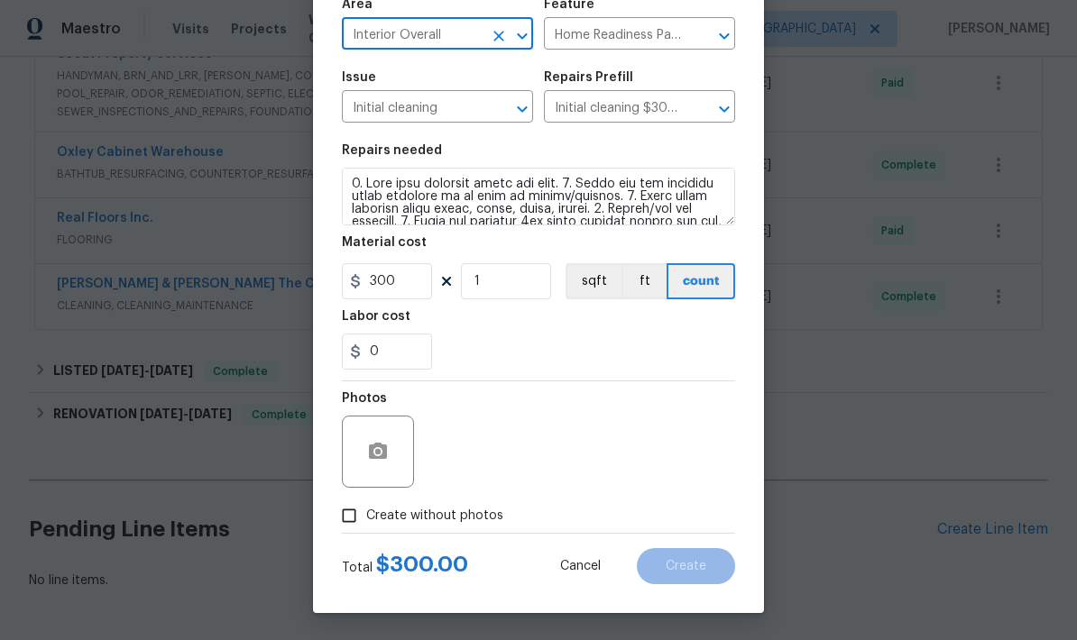
scroll to position [140, 0]
click at [354, 521] on input "Create without photos" at bounding box center [349, 516] width 34 height 34
checkbox input "true"
click at [510, 461] on textarea at bounding box center [581, 452] width 307 height 72
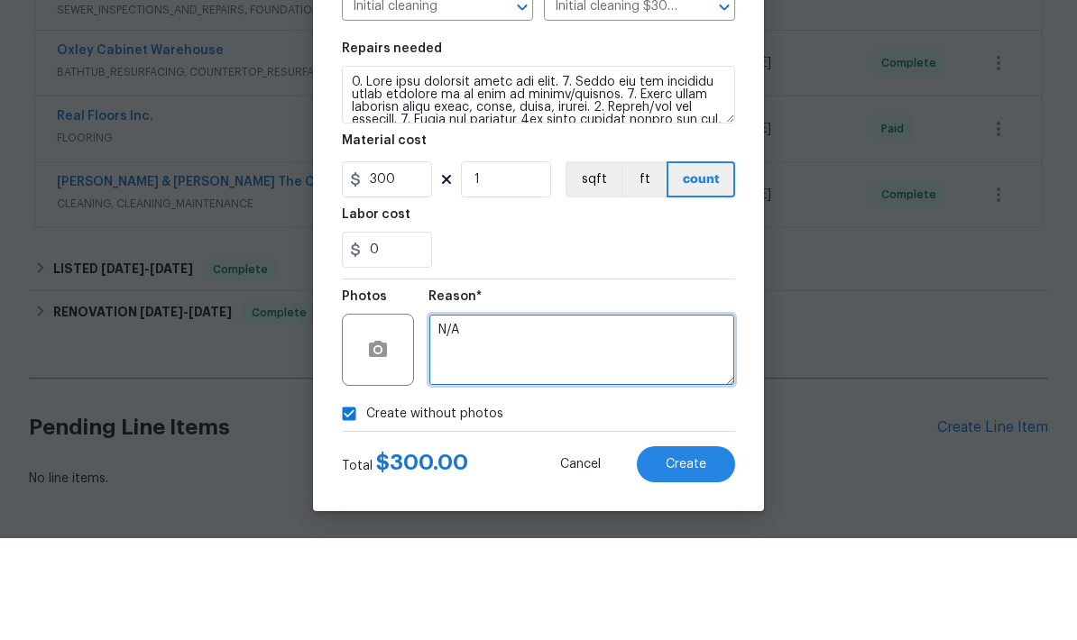
scroll to position [50, 0]
type textarea "N/A"
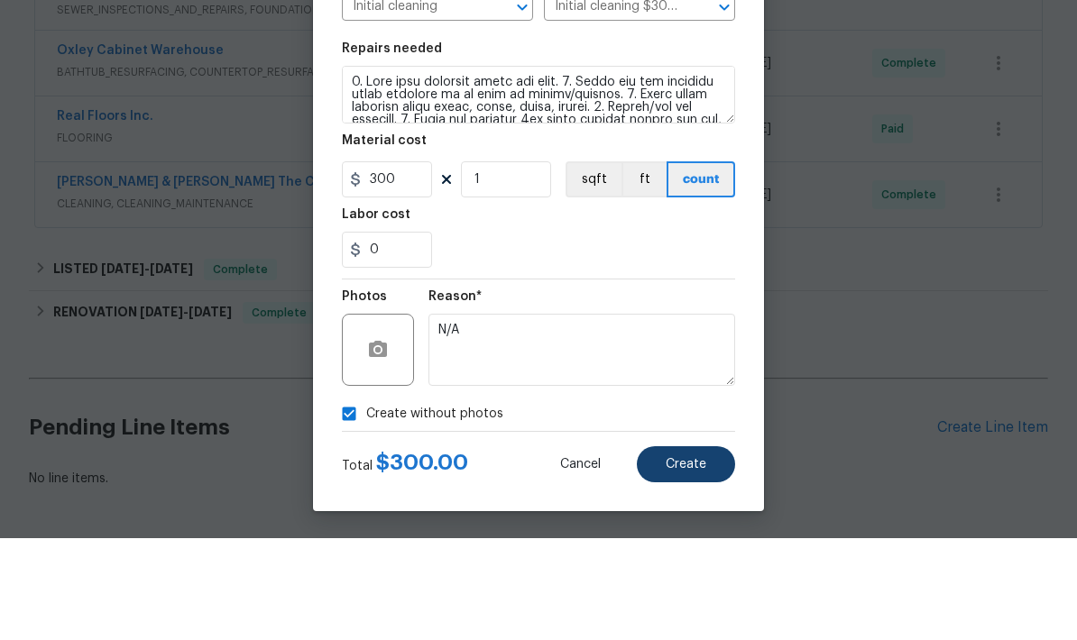
click at [676, 548] on button "Create" at bounding box center [686, 566] width 98 height 36
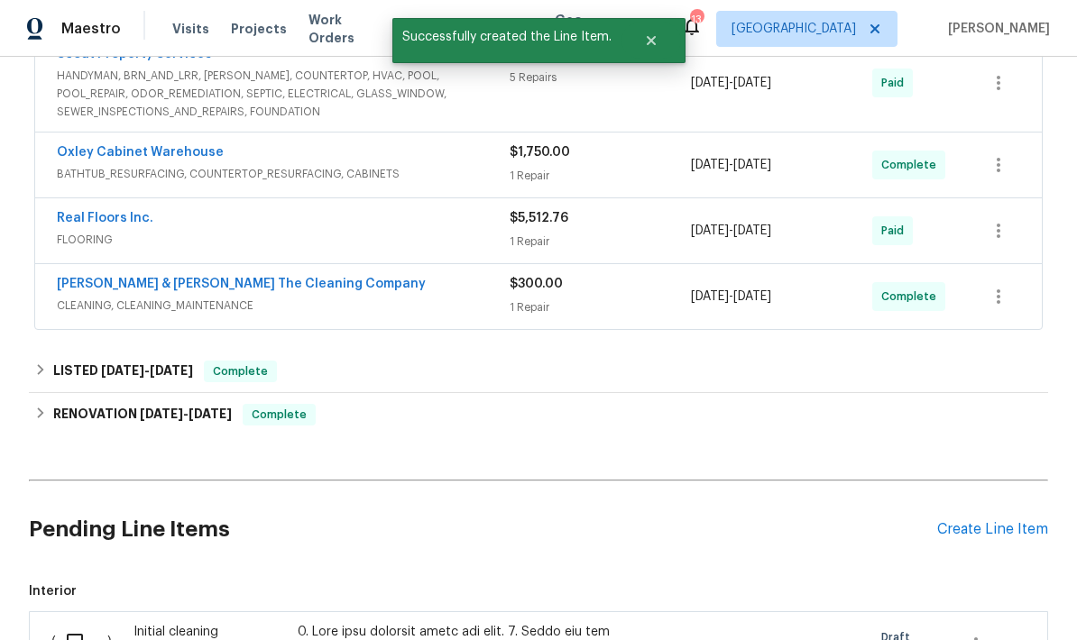
click at [69, 623] on input "checkbox" at bounding box center [81, 642] width 51 height 38
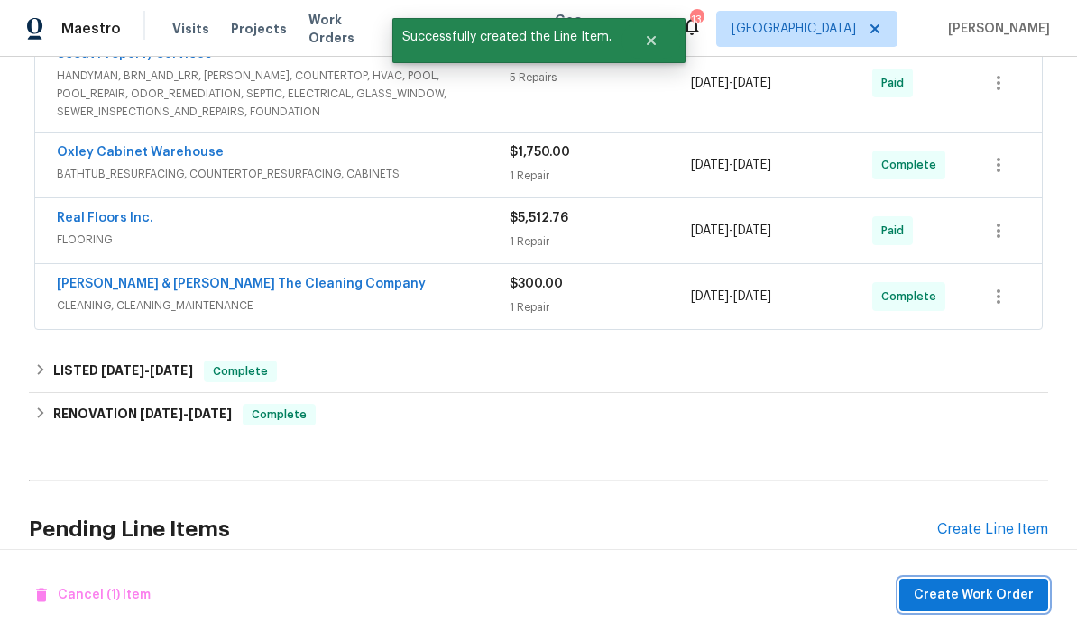
click at [983, 595] on span "Create Work Order" at bounding box center [973, 595] width 120 height 23
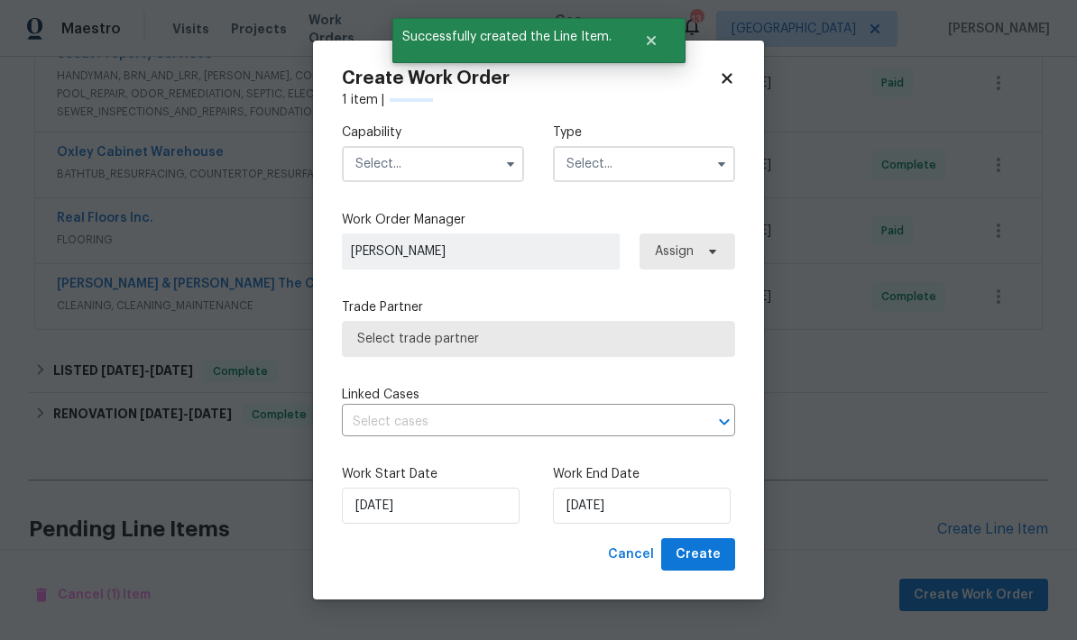
checkbox input "false"
click at [418, 179] on input "text" at bounding box center [433, 164] width 182 height 36
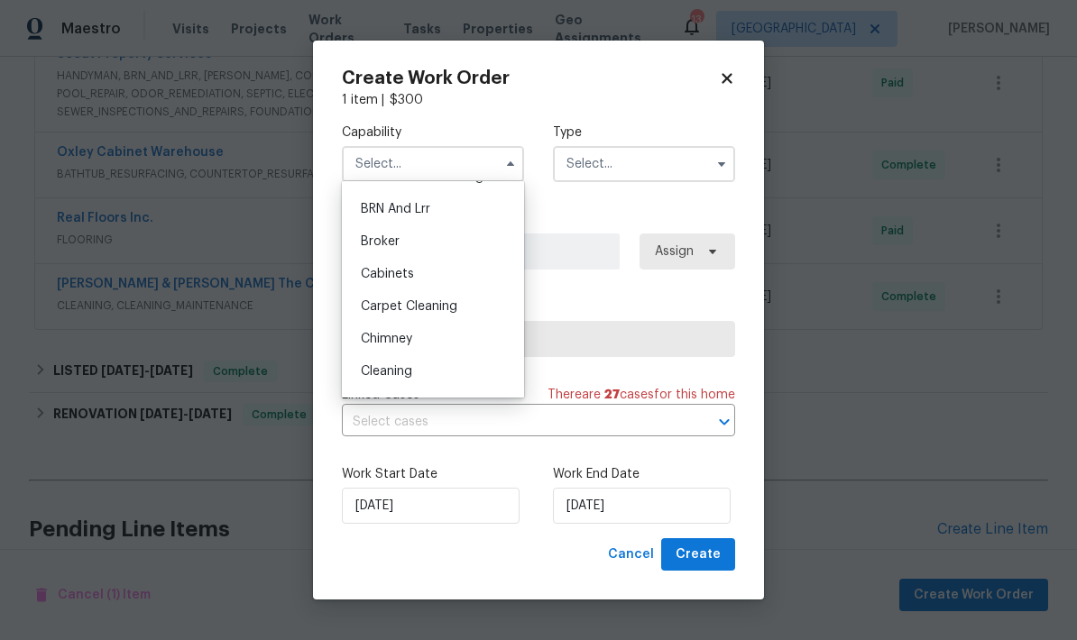
scroll to position [98, 0]
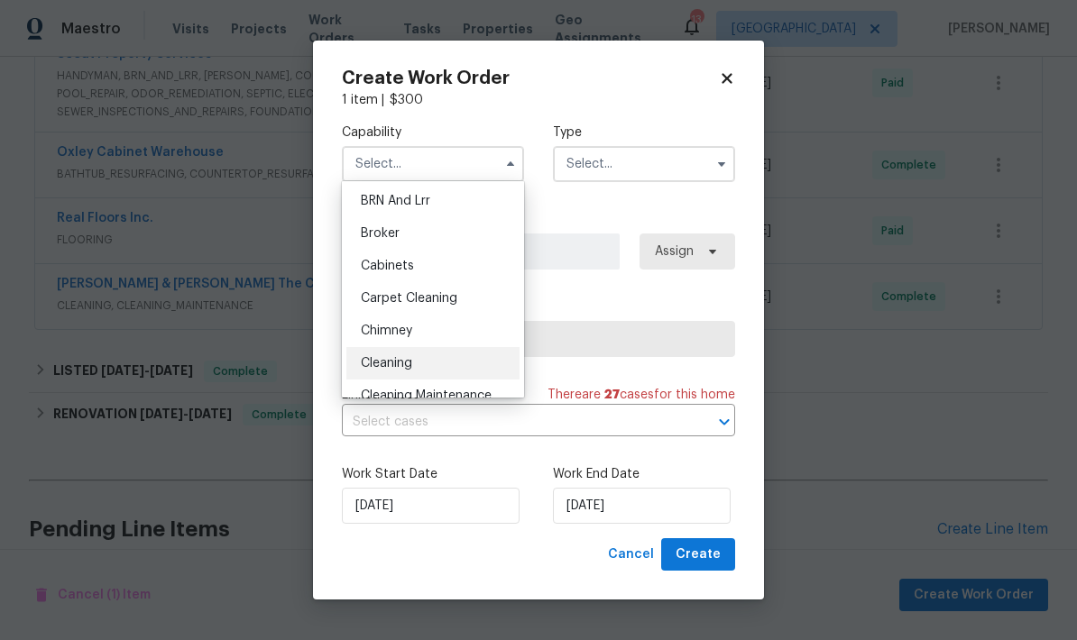
click at [410, 372] on div "Cleaning" at bounding box center [432, 363] width 173 height 32
type input "Cleaning"
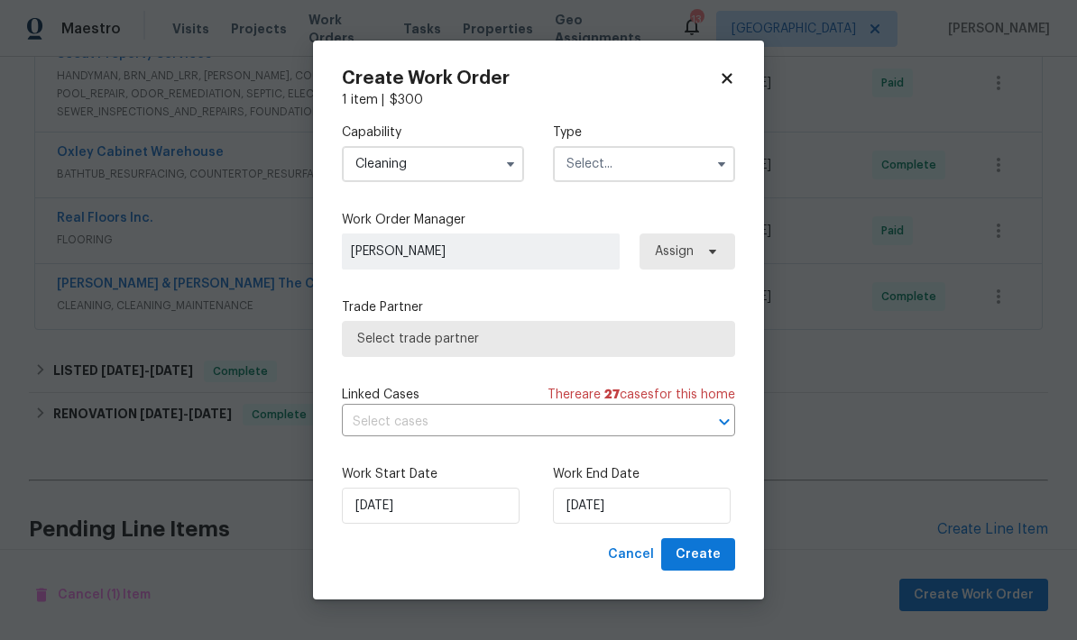
click at [647, 167] on input "text" at bounding box center [644, 164] width 182 height 36
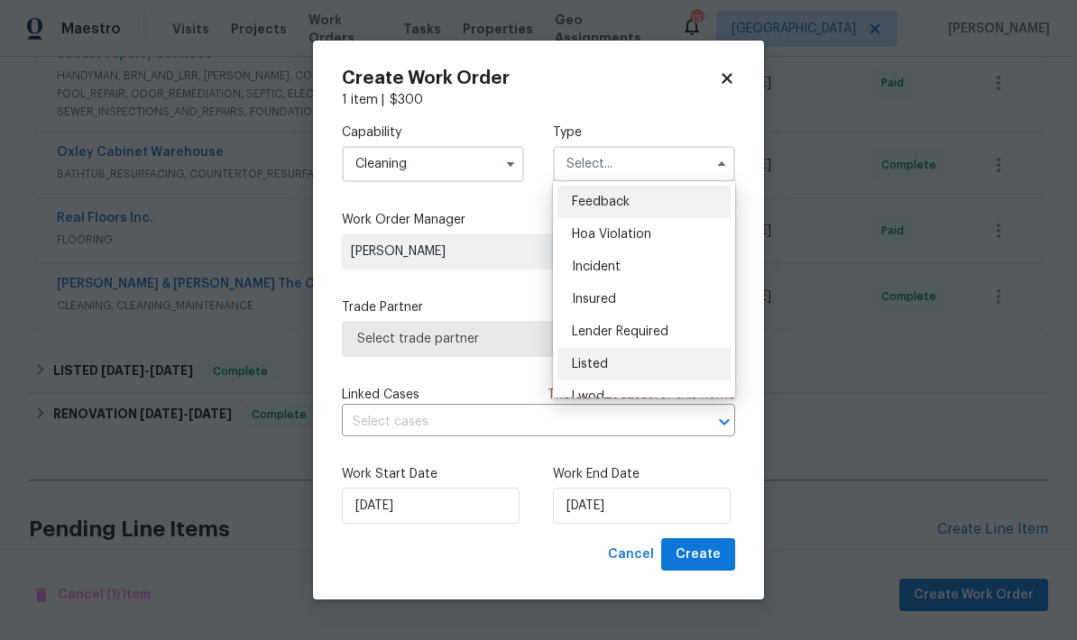
click at [601, 366] on span "Listed" at bounding box center [590, 364] width 36 height 13
type input "Listed"
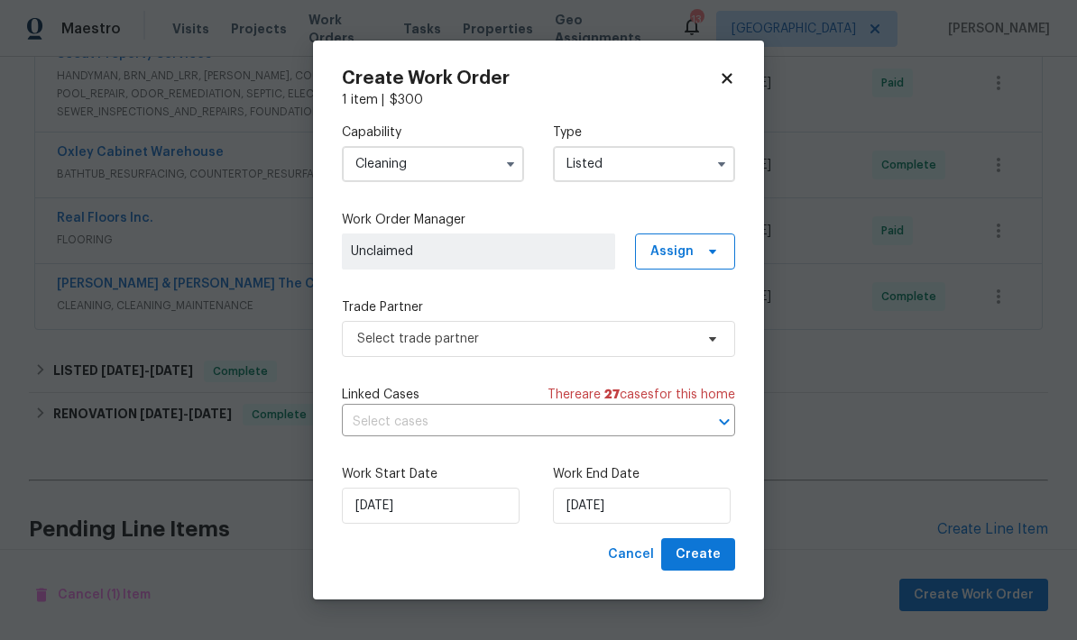
click at [547, 261] on span "Unclaimed" at bounding box center [478, 252] width 273 height 36
click at [713, 250] on icon at bounding box center [712, 252] width 7 height 5
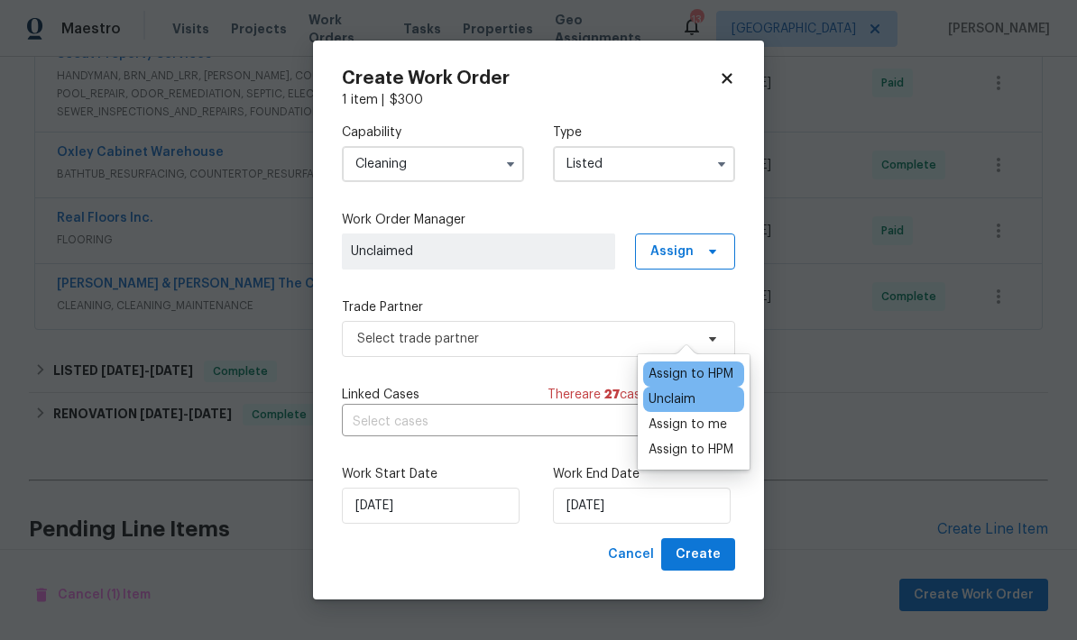
click at [696, 365] on div "Assign to HPM" at bounding box center [690, 374] width 85 height 18
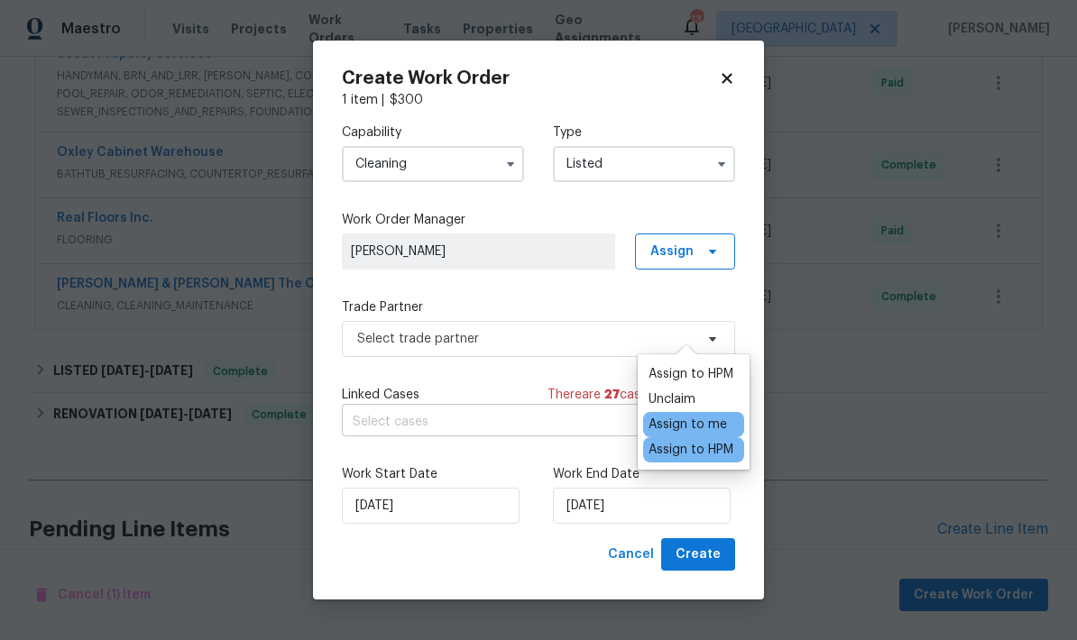
click at [483, 412] on input "text" at bounding box center [513, 422] width 343 height 28
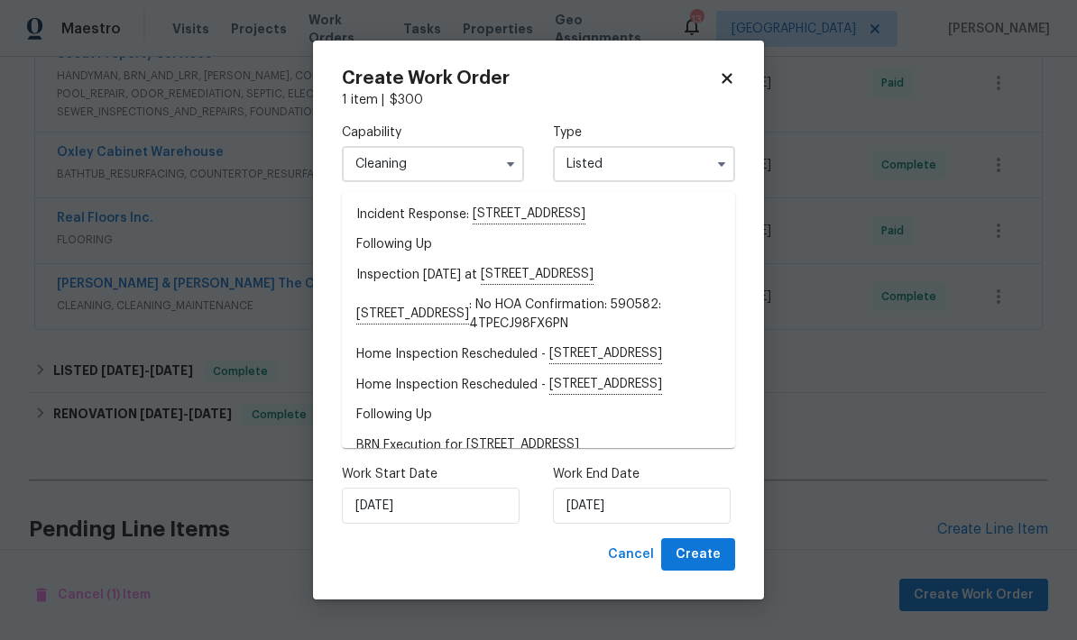
click at [534, 466] on div "Work Start Date 10/8/2025 Work End Date 10/8/2025" at bounding box center [538, 494] width 393 height 87
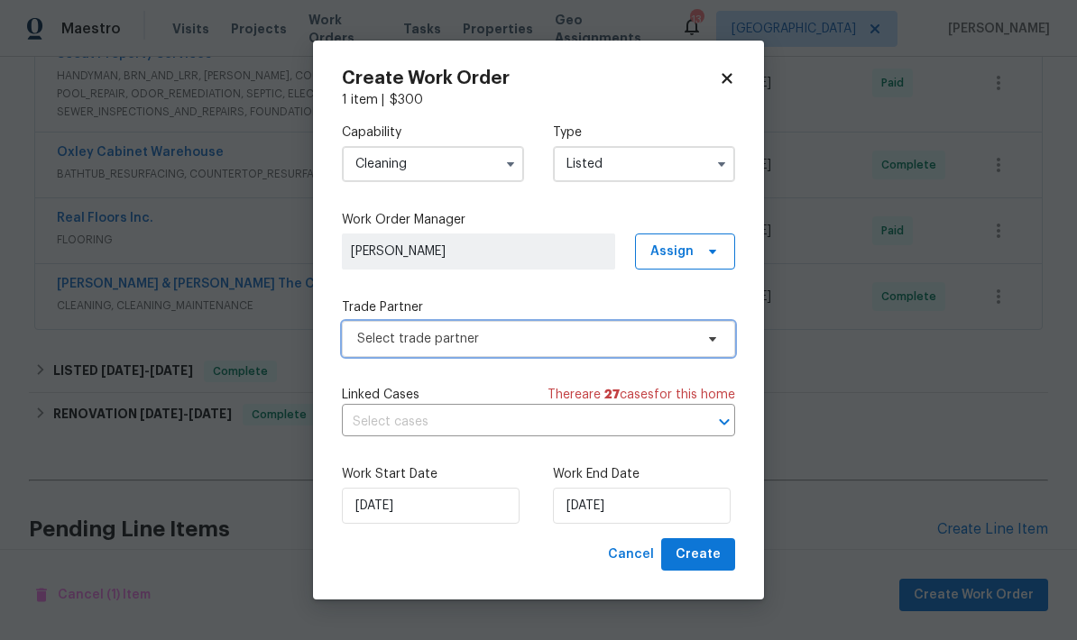
click at [472, 353] on span "Select trade partner" at bounding box center [538, 339] width 393 height 36
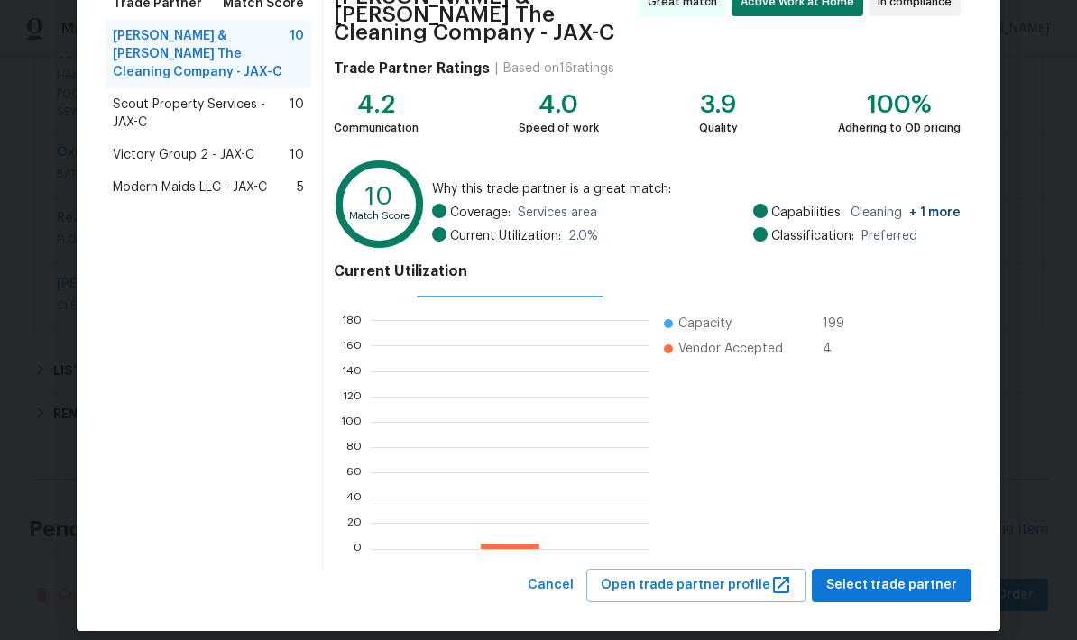
scroll to position [162, 0]
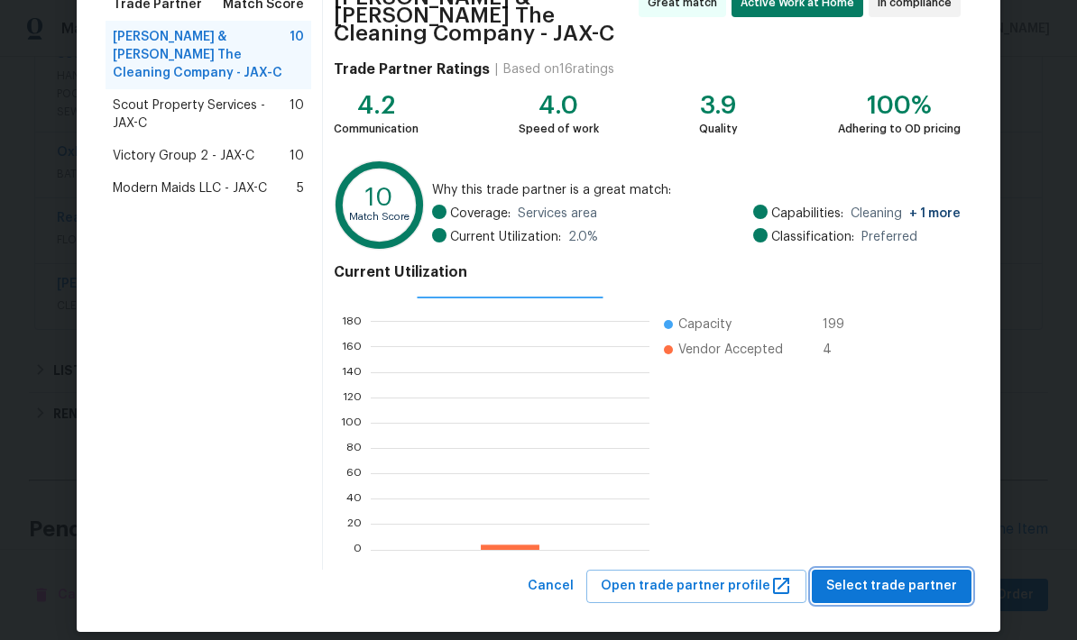
click at [908, 575] on span "Select trade partner" at bounding box center [891, 586] width 131 height 23
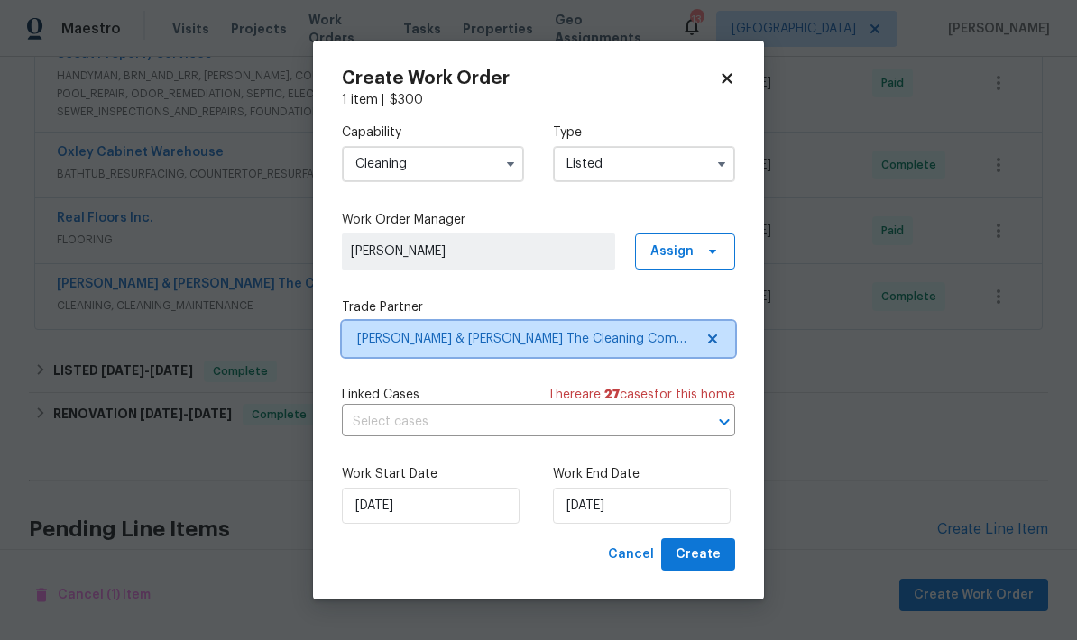
scroll to position [0, 0]
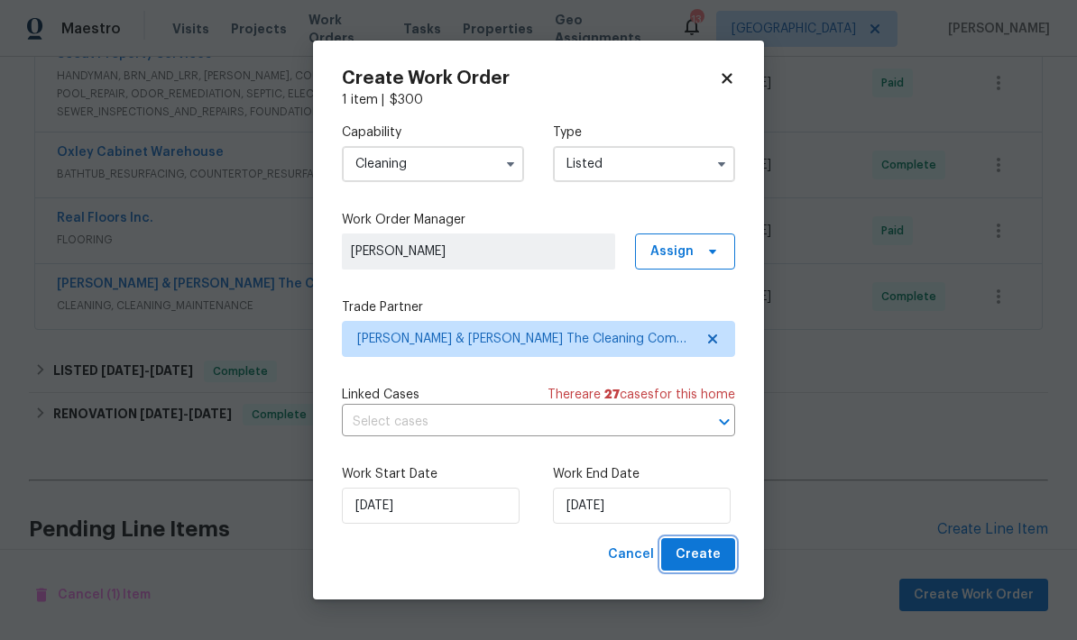
click at [709, 566] on span "Create" at bounding box center [697, 555] width 45 height 23
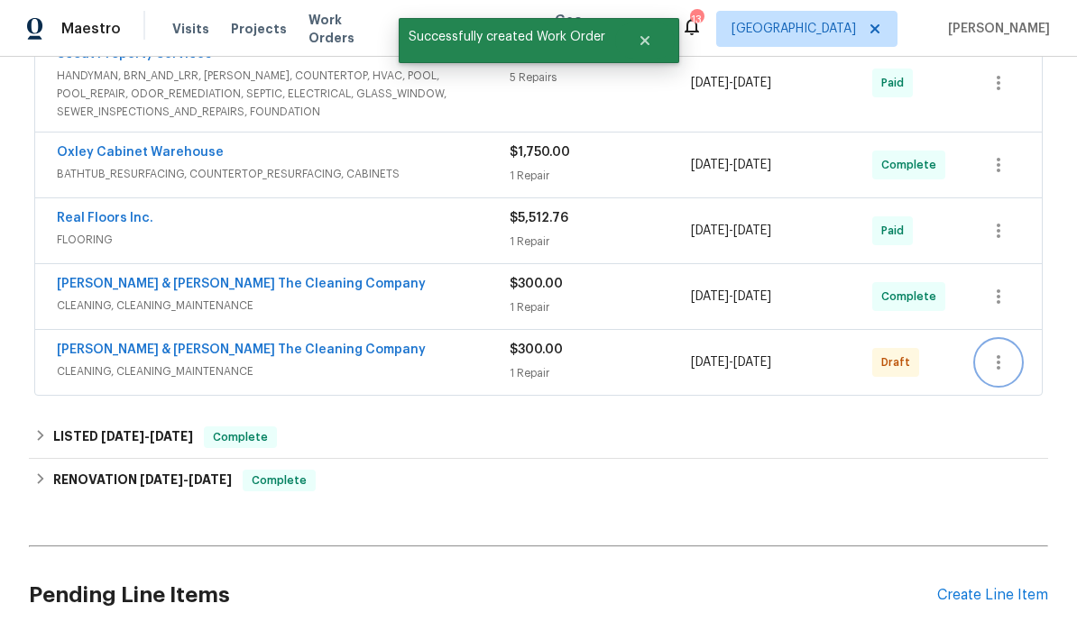
click at [990, 341] on button "button" at bounding box center [998, 362] width 43 height 43
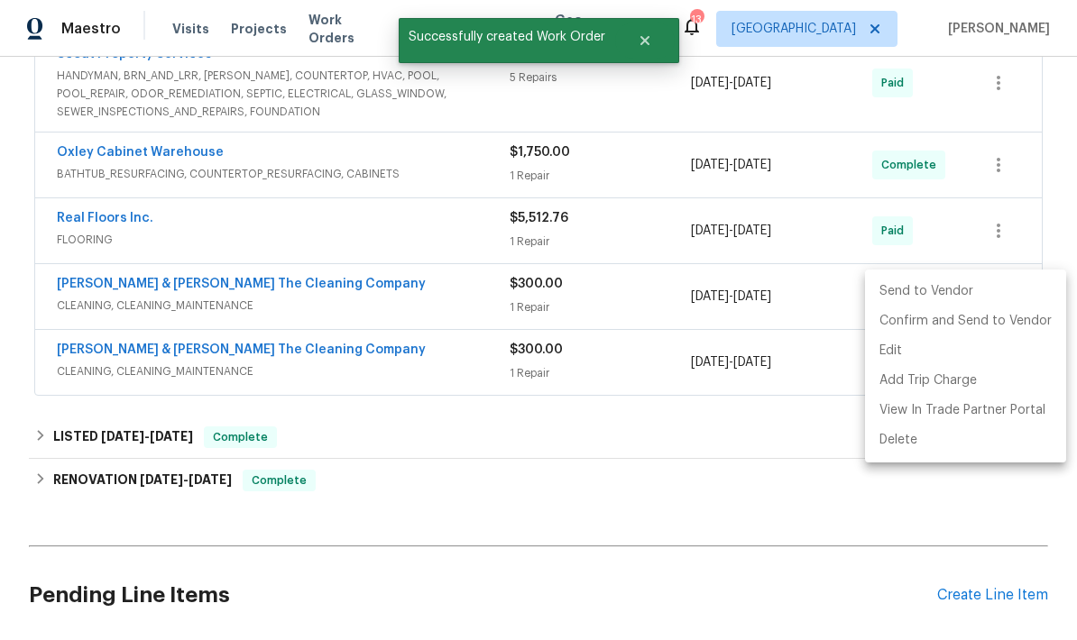
click at [922, 294] on li "Send to Vendor" at bounding box center [965, 292] width 201 height 30
